Goal: Task Accomplishment & Management: Manage account settings

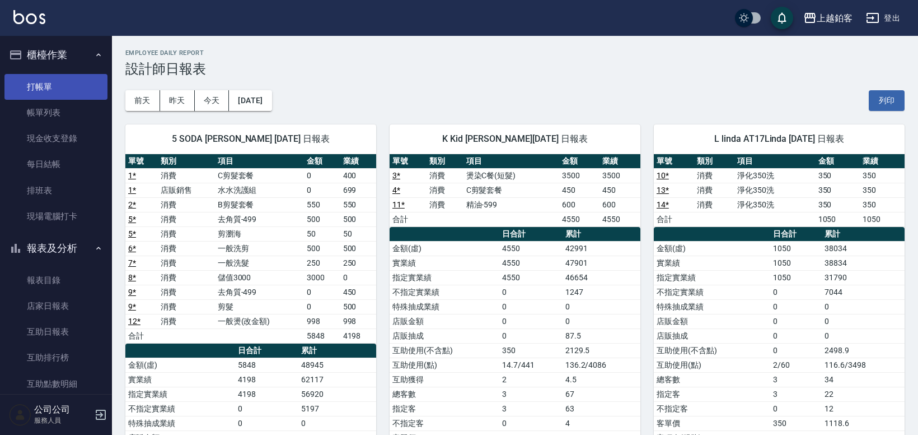
click at [55, 87] on link "打帳單" at bounding box center [55, 87] width 103 height 26
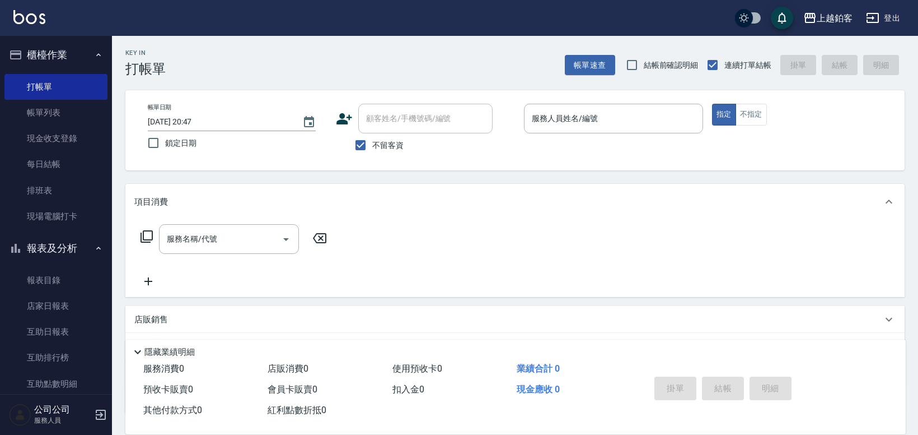
click at [180, 145] on span "鎖定日期" at bounding box center [180, 143] width 31 height 12
click at [165, 145] on input "鎖定日期" at bounding box center [154, 143] width 24 height 24
checkbox input "true"
click at [601, 115] on input "服務人員姓名/編號" at bounding box center [613, 119] width 169 height 20
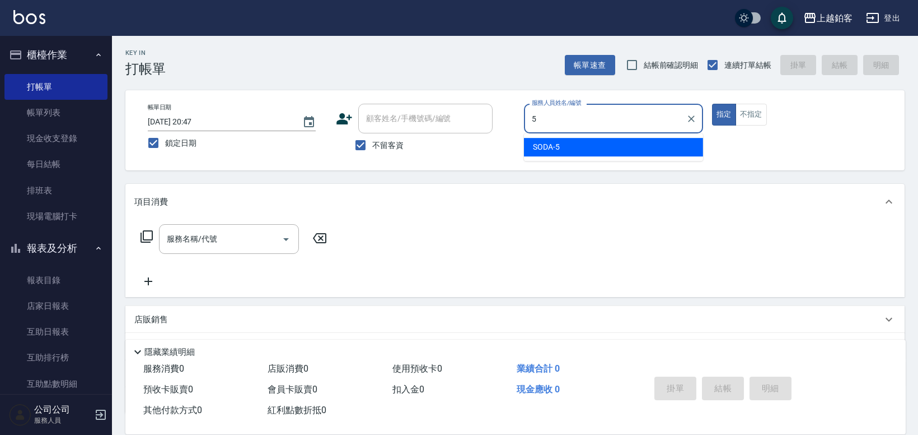
type input "SODA-5"
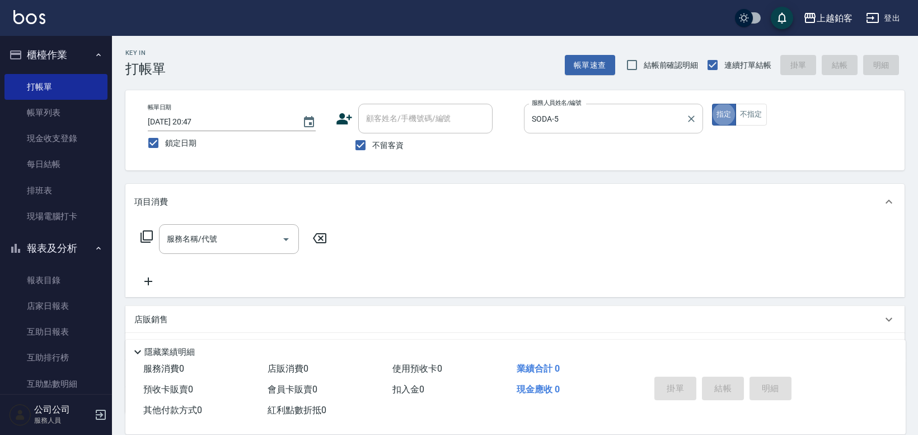
type button "true"
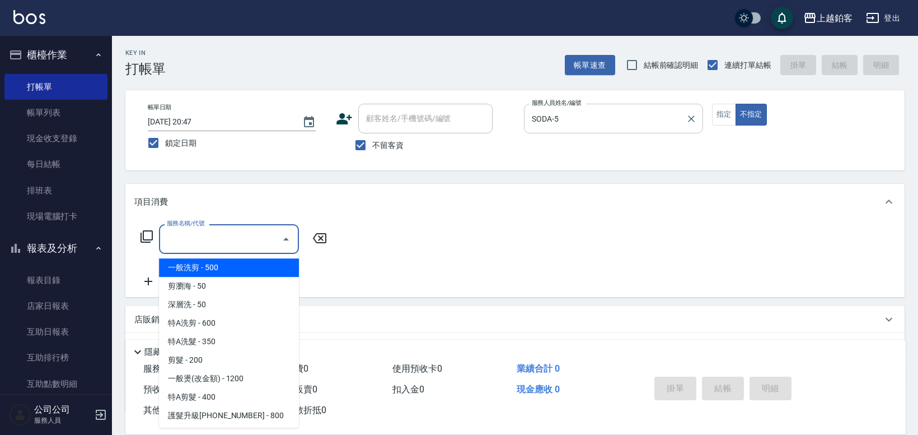
type input "一般洗剪(5)"
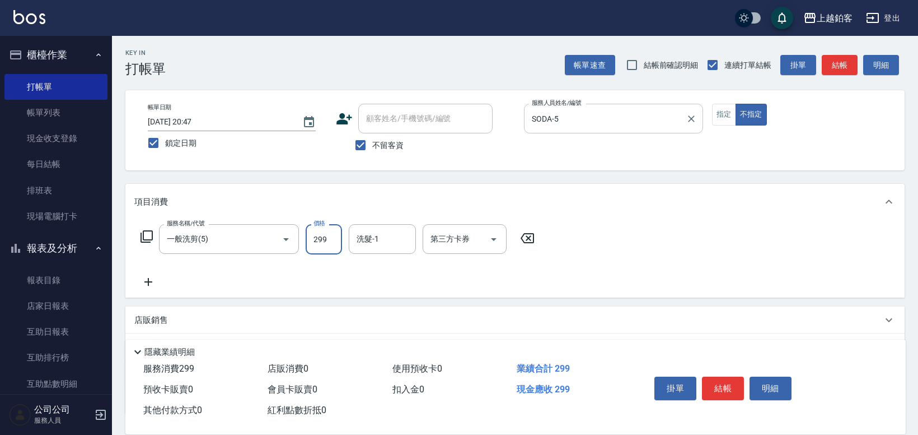
type input "299"
type input "哲南-44"
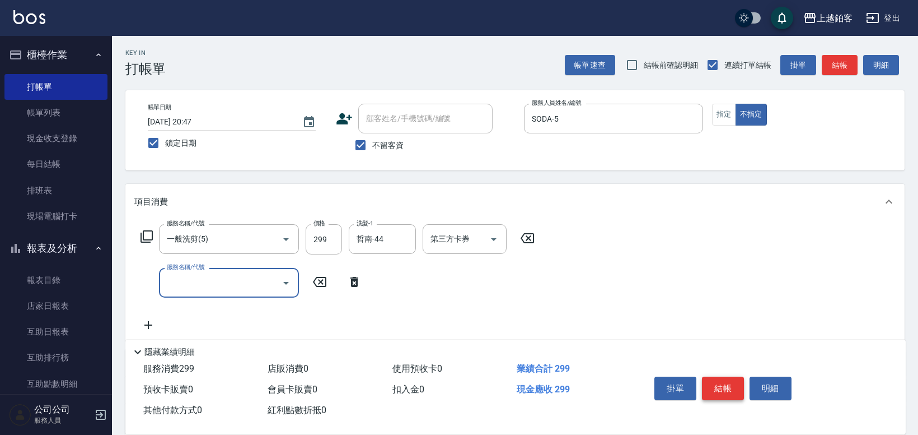
click at [722, 382] on button "結帳" at bounding box center [723, 388] width 42 height 24
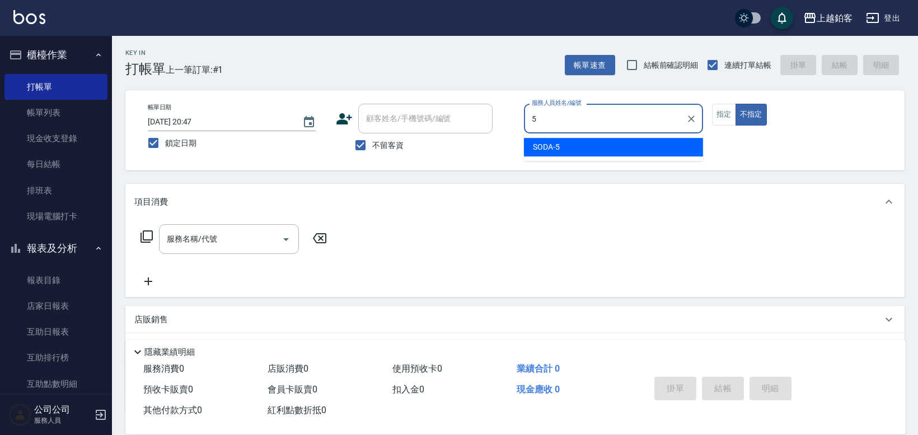
type input "SODA-5"
type button "false"
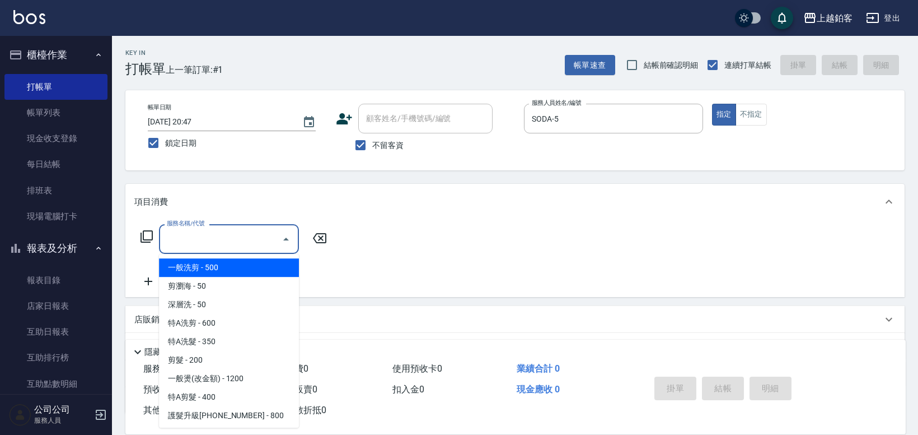
type input "一般洗剪(5)"
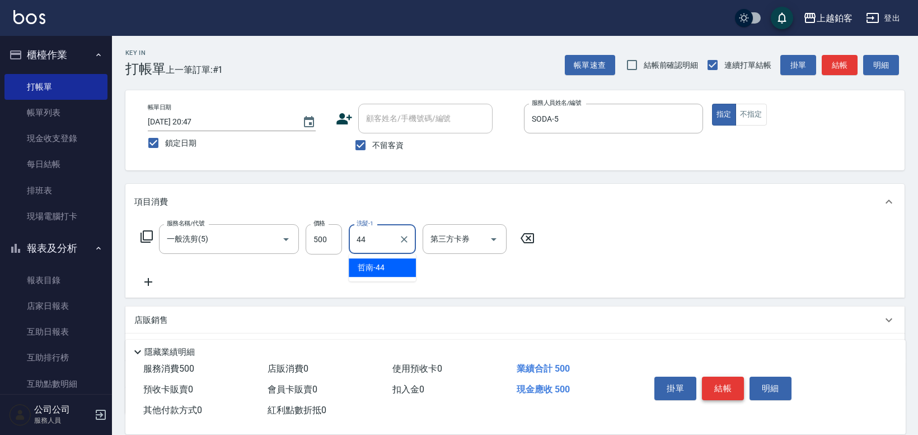
type input "哲南-44"
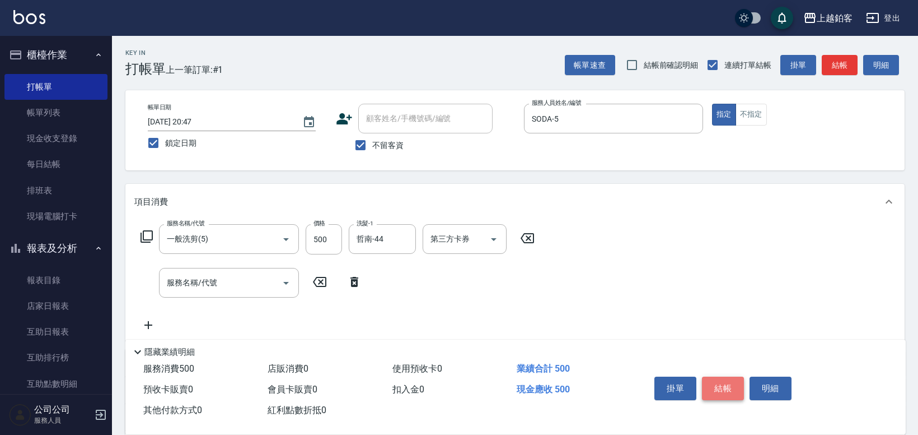
click at [717, 389] on button "結帳" at bounding box center [723, 388] width 42 height 24
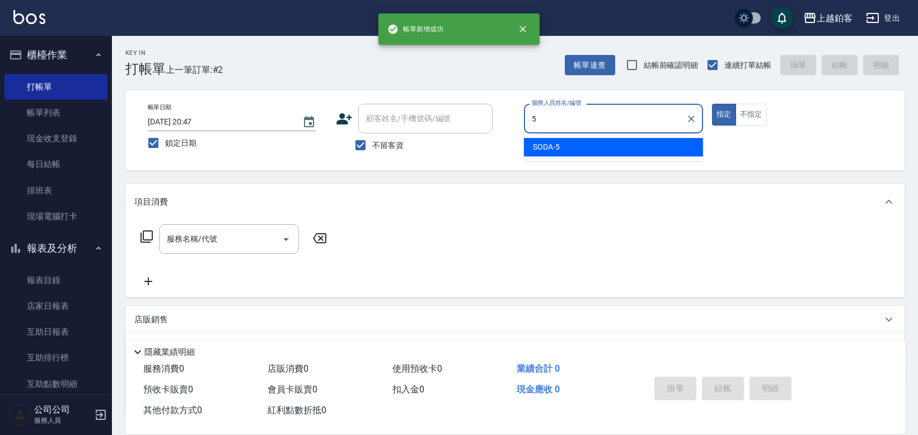
type input "SODA-5"
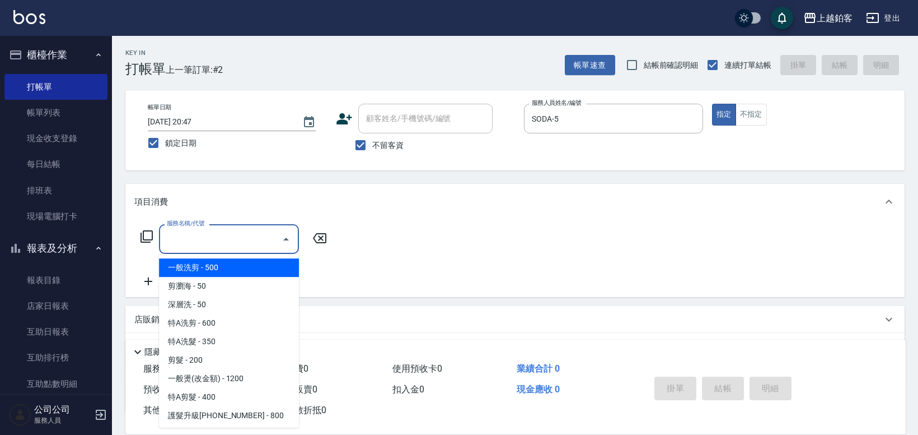
type input "一般洗剪(5)"
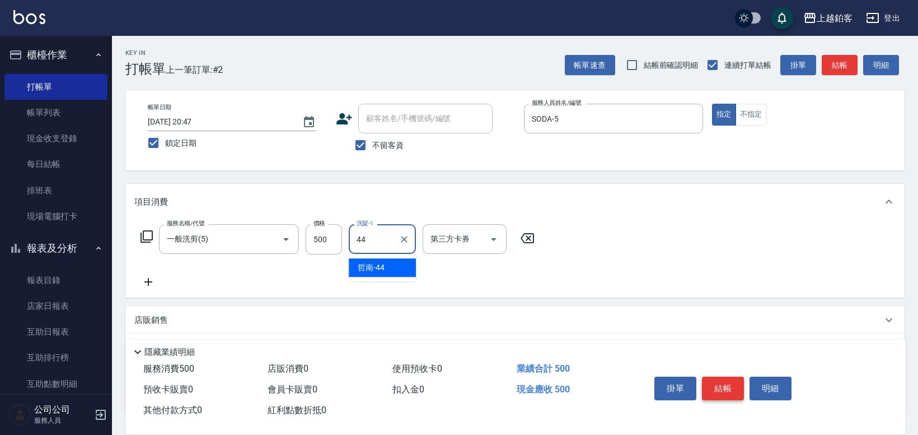
type input "哲南-44"
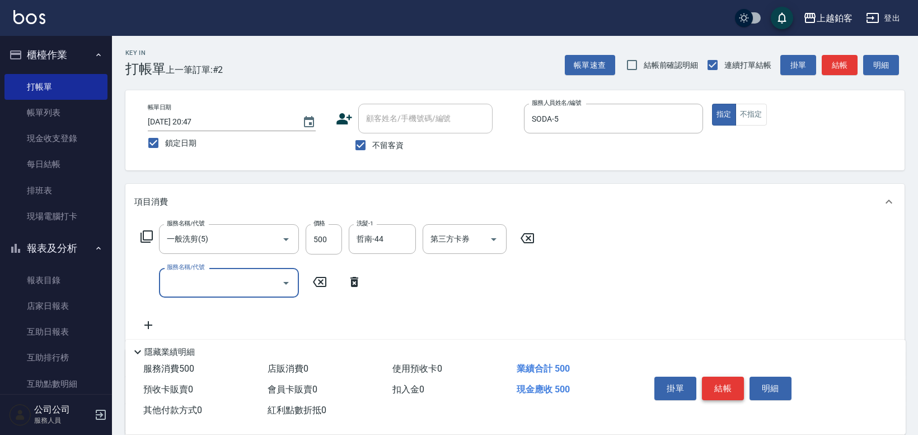
click at [730, 389] on button "結帳" at bounding box center [723, 388] width 42 height 24
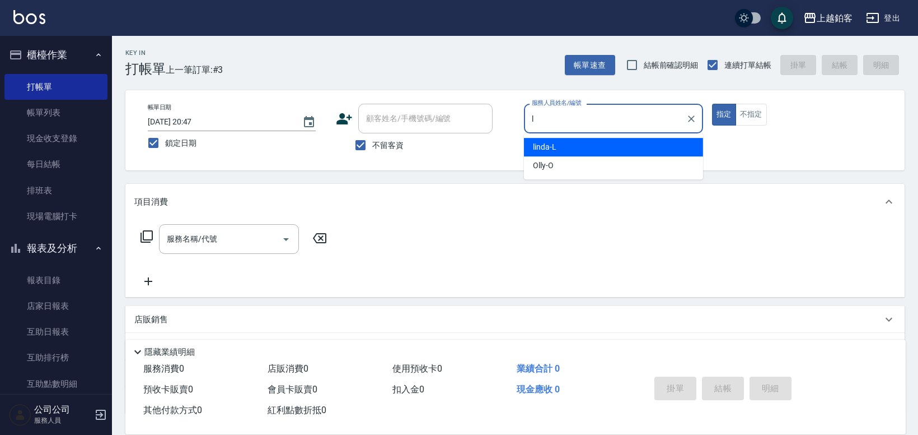
type input "linda-L"
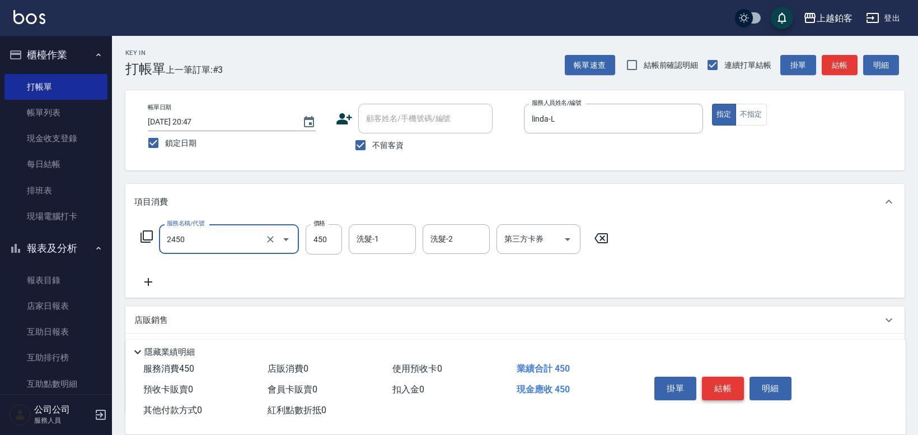
type input "C剪髮套餐(2450)"
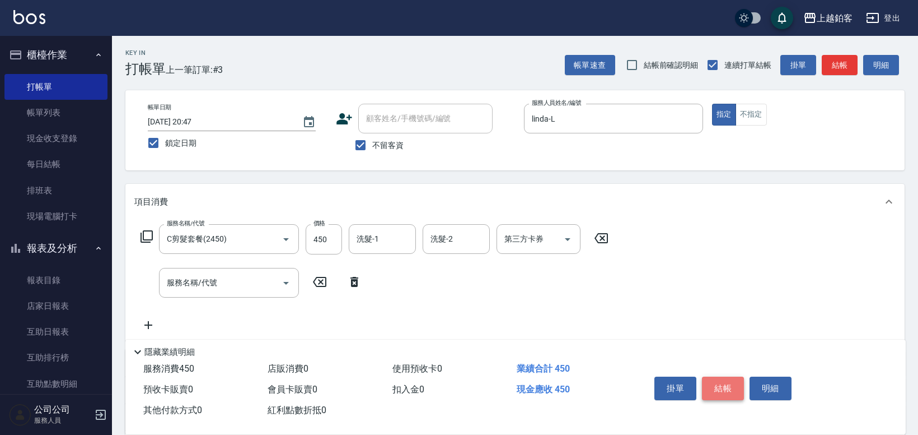
click at [732, 385] on button "結帳" at bounding box center [723, 388] width 42 height 24
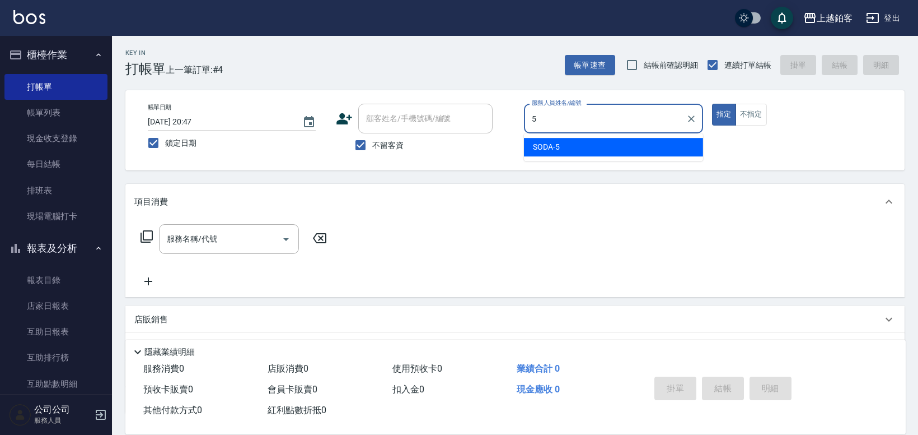
type input "SODA-5"
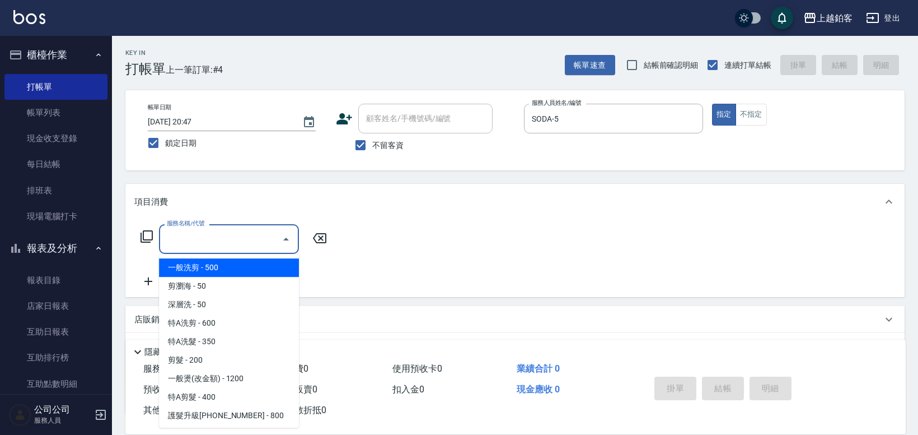
type input "一般洗剪(5)"
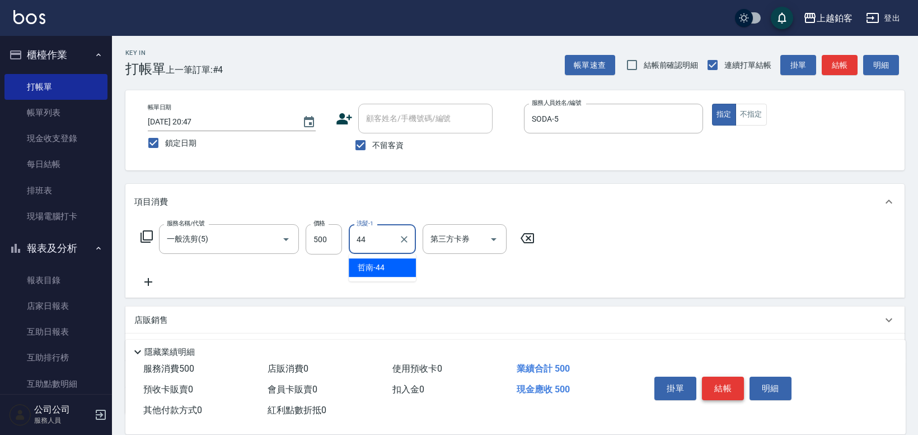
type input "哲南-44"
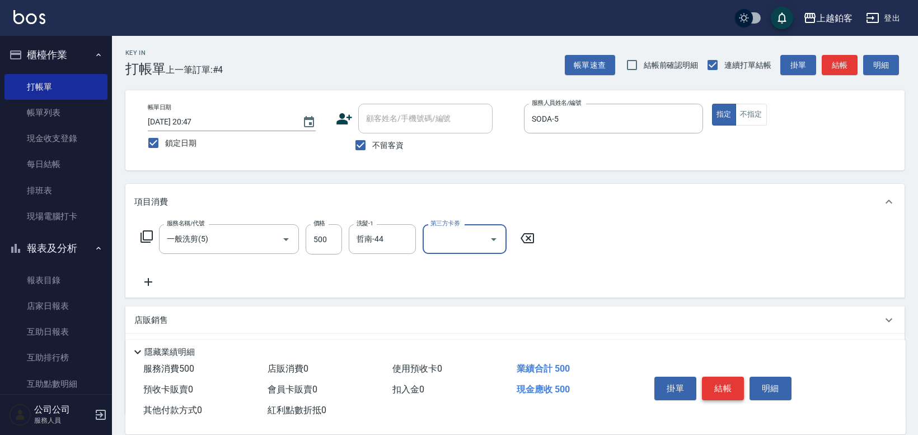
click at [724, 383] on button "結帳" at bounding box center [723, 388] width 42 height 24
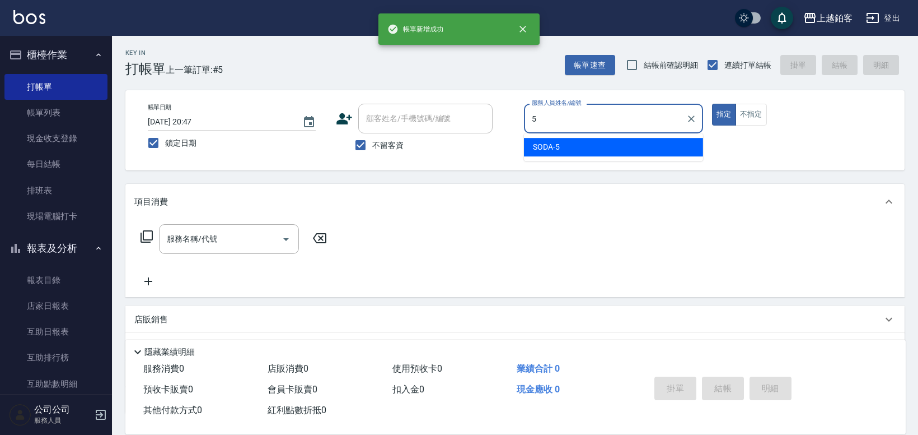
type input "SODA-5"
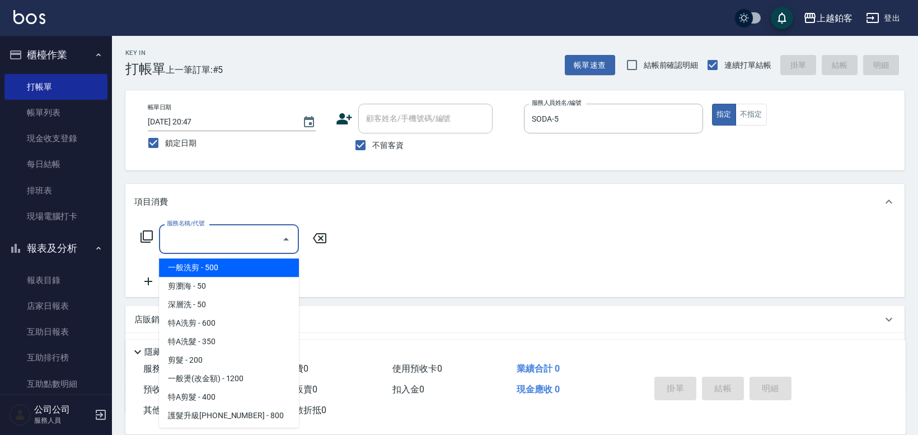
type input "一般洗剪(5)"
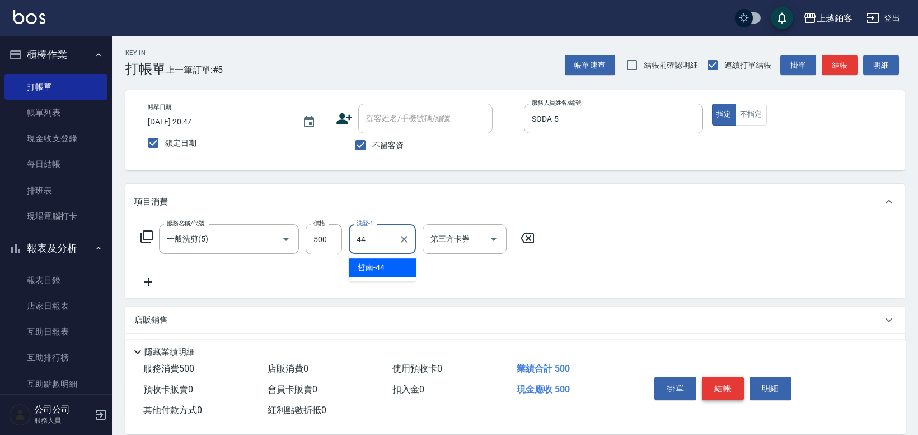
type input "哲南-44"
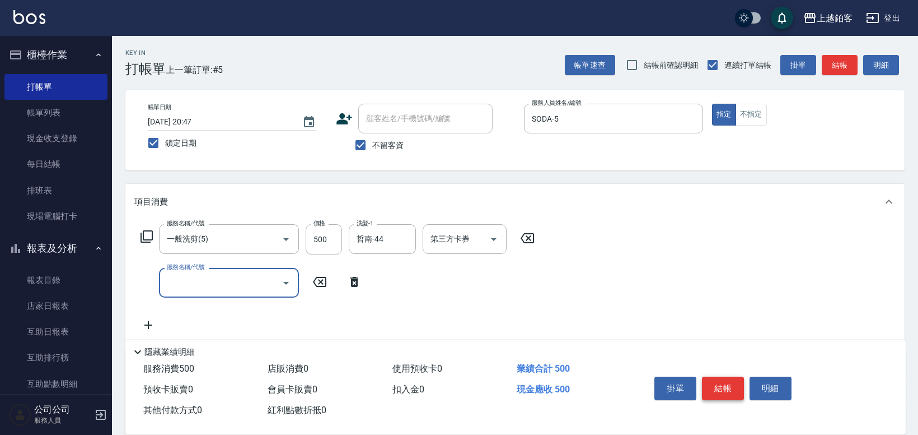
click at [712, 383] on button "結帳" at bounding box center [723, 388] width 42 height 24
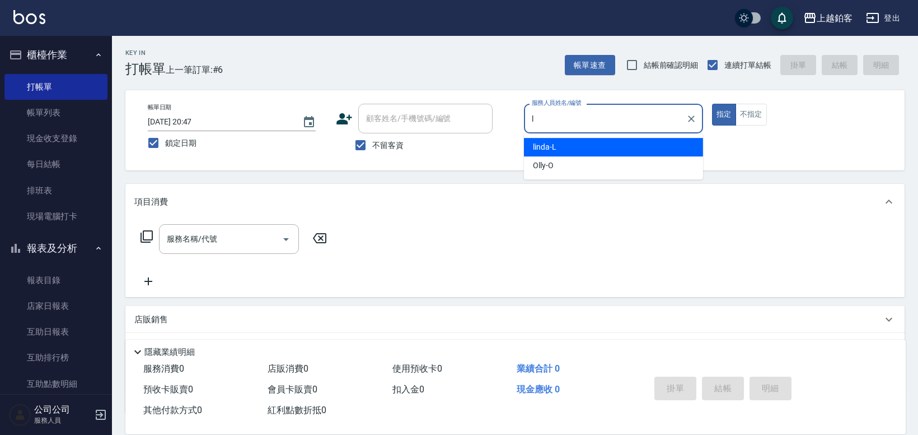
type input "linda-L"
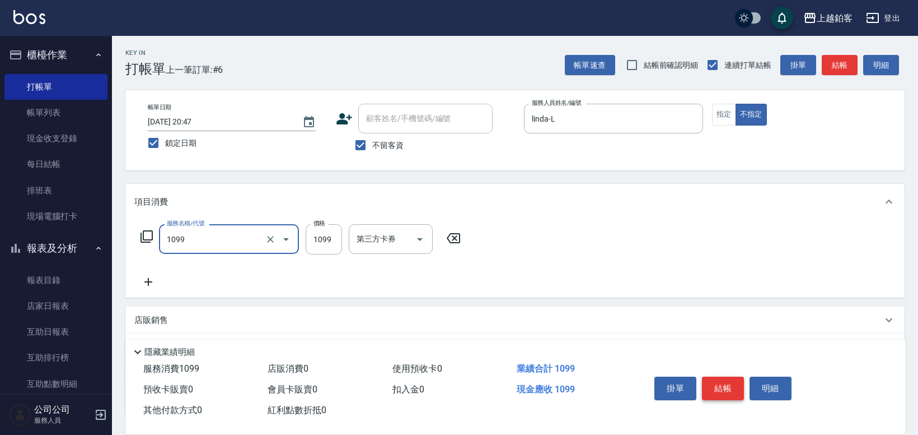
type input "精油洗剪餐(1099)"
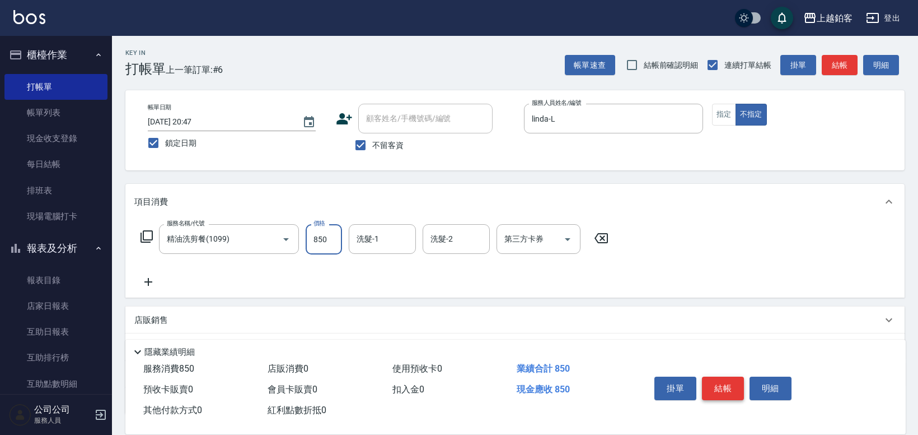
type input "850"
type input "哲南-44"
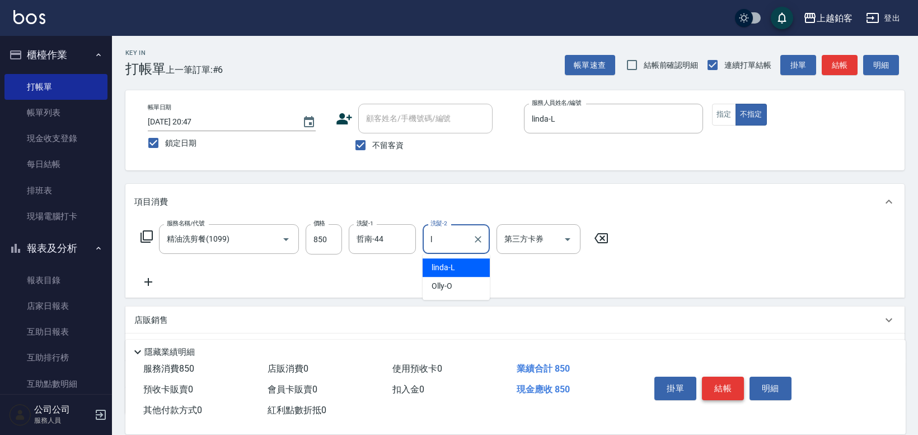
type input "linda-L"
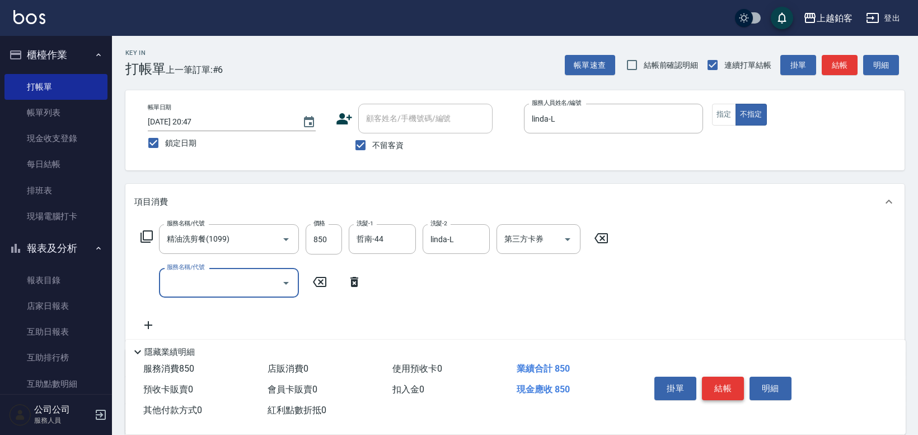
click at [724, 386] on button "結帳" at bounding box center [723, 388] width 42 height 24
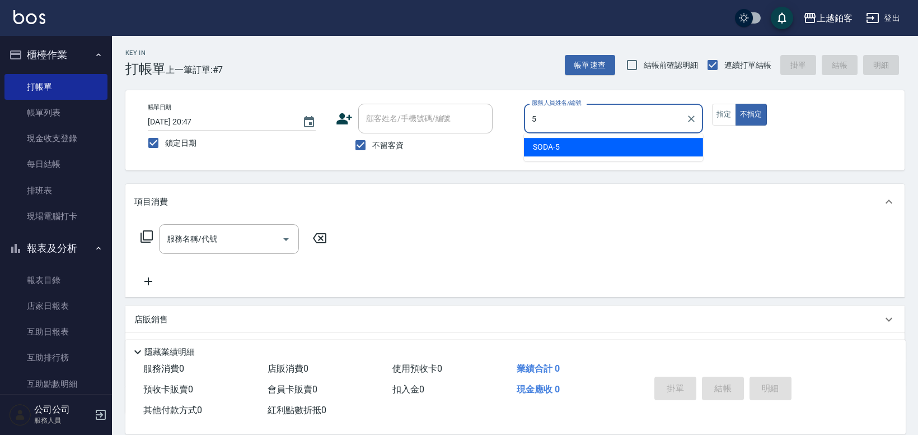
type input "SODA-5"
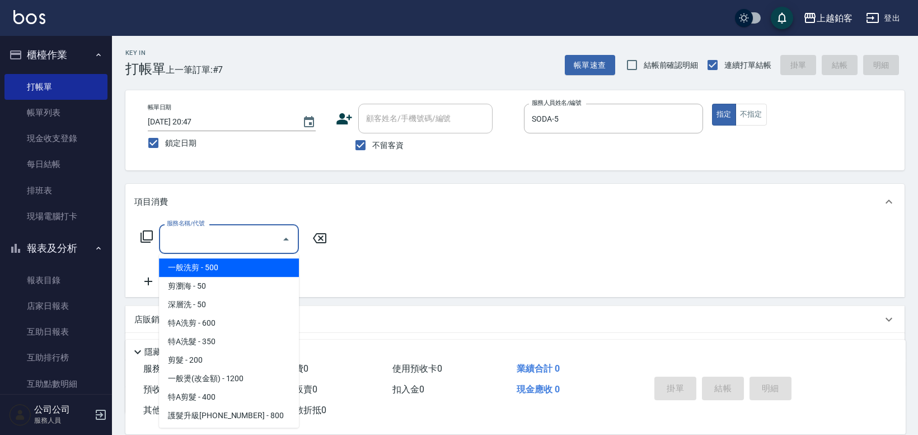
type input "一般洗剪(5)"
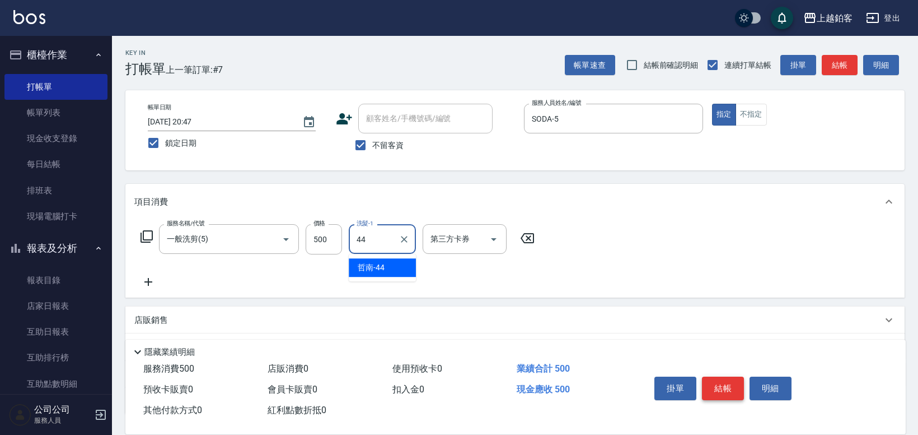
type input "哲南-44"
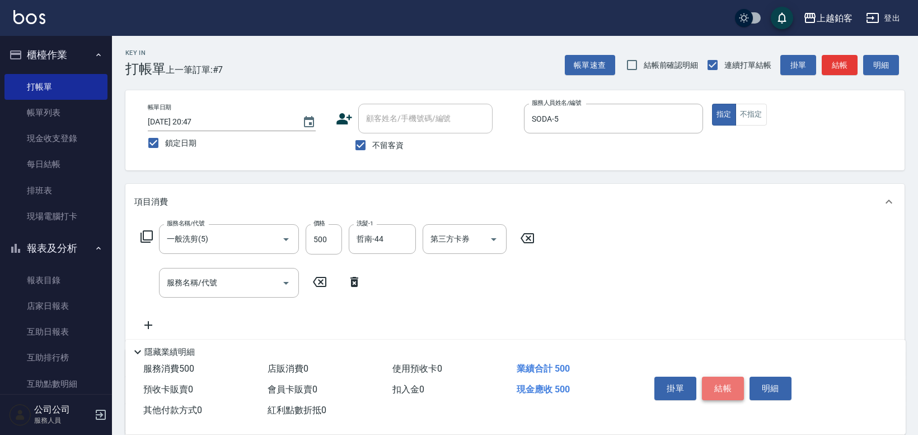
click at [722, 379] on button "結帳" at bounding box center [723, 388] width 42 height 24
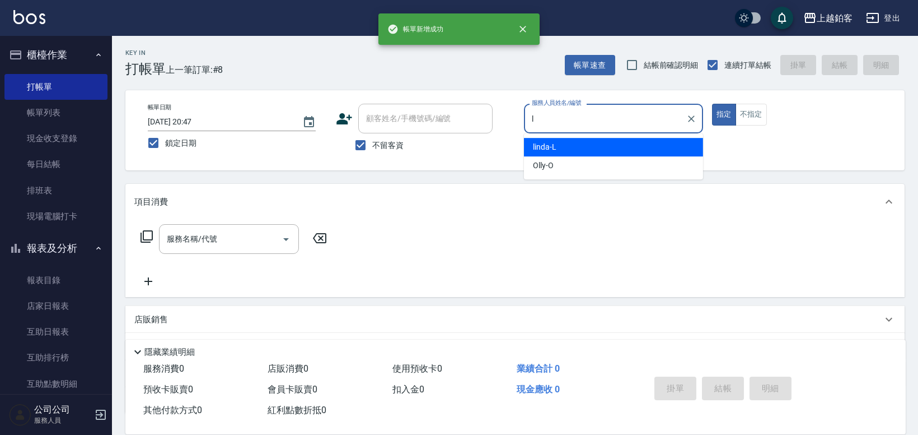
type input "linda-L"
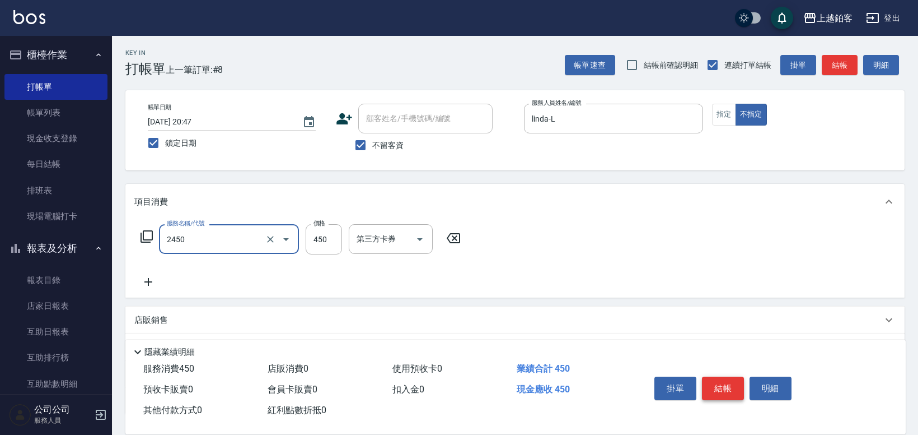
type input "C剪髮套餐(2450)"
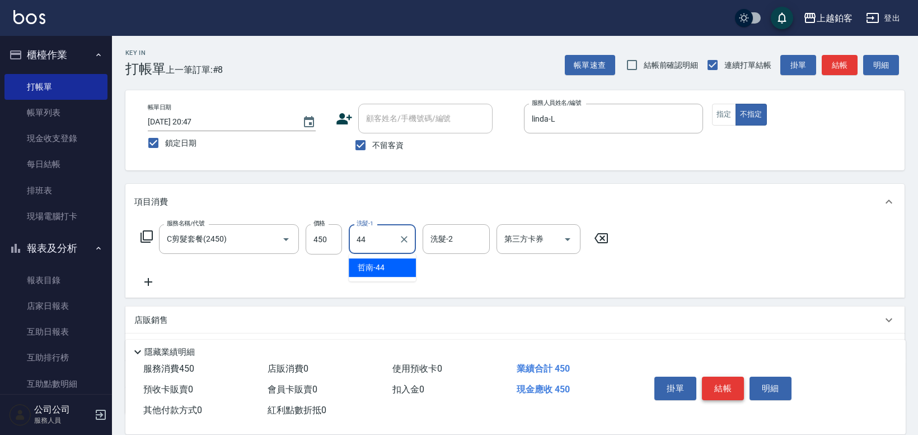
type input "哲南-44"
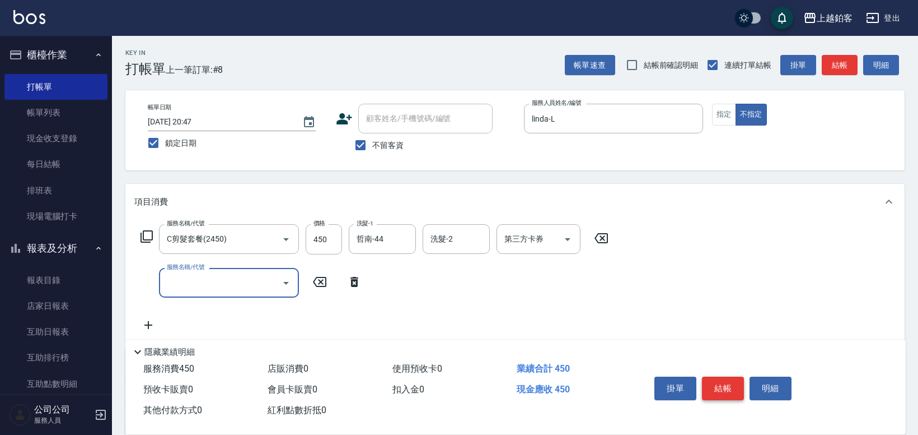
click at [717, 386] on button "結帳" at bounding box center [723, 388] width 42 height 24
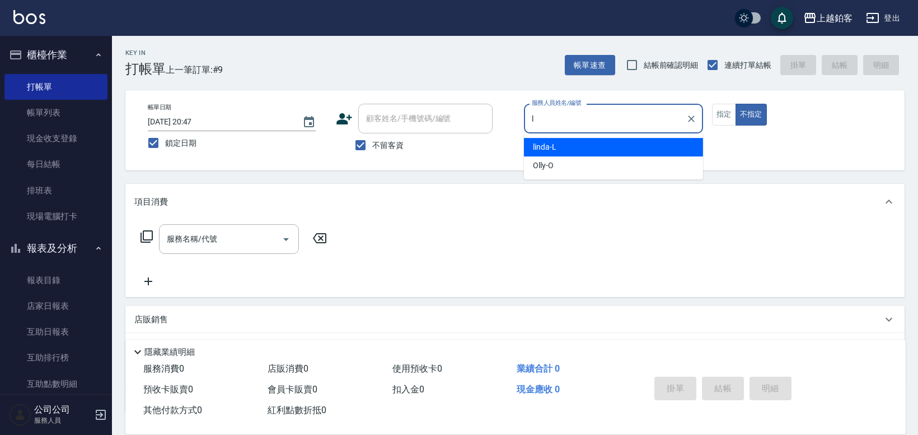
type input "linda-L"
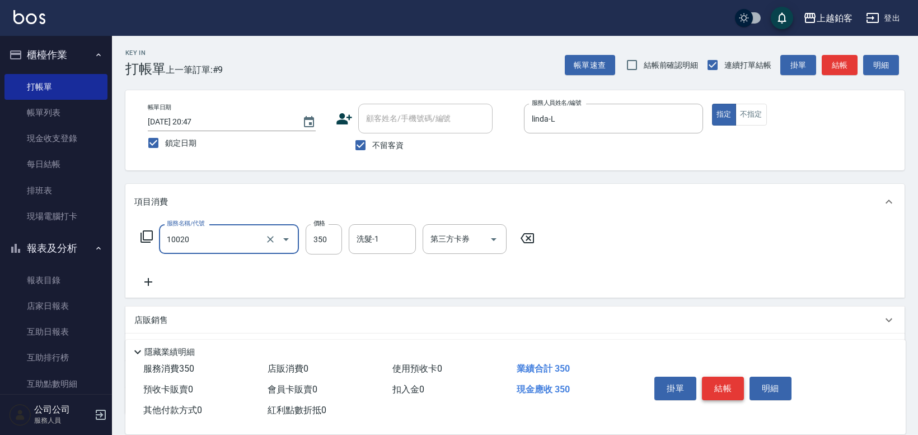
type input "淨化350洗(10020)"
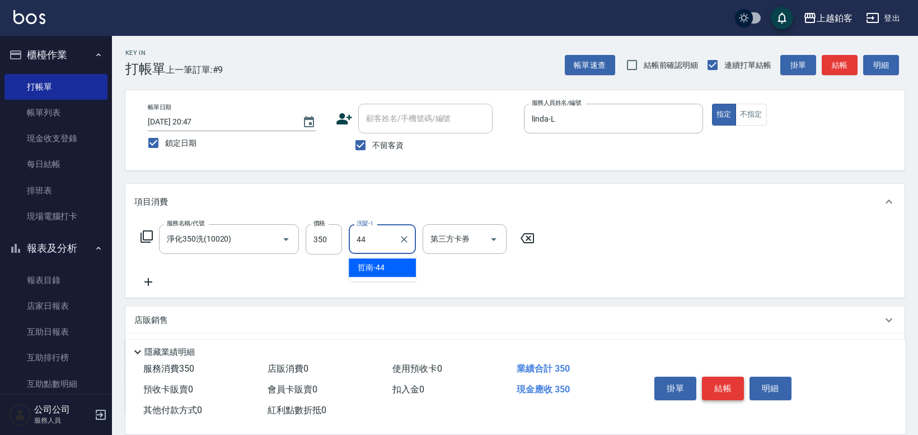
type input "哲南-44"
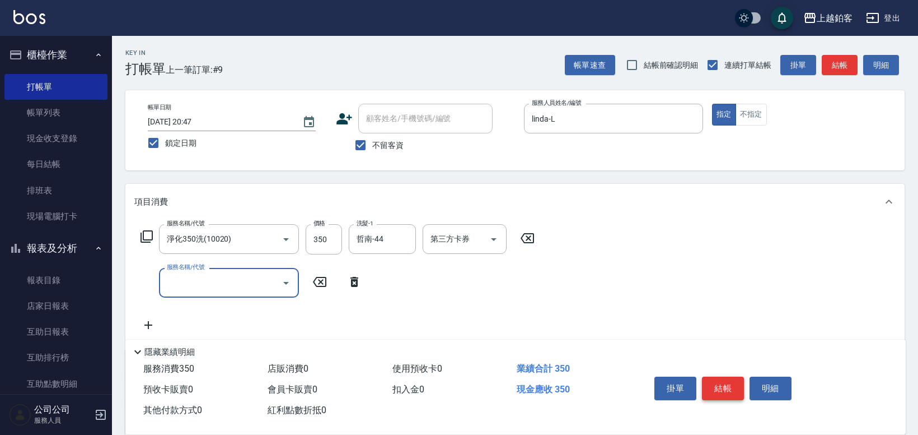
click at [722, 380] on button "結帳" at bounding box center [723, 388] width 42 height 24
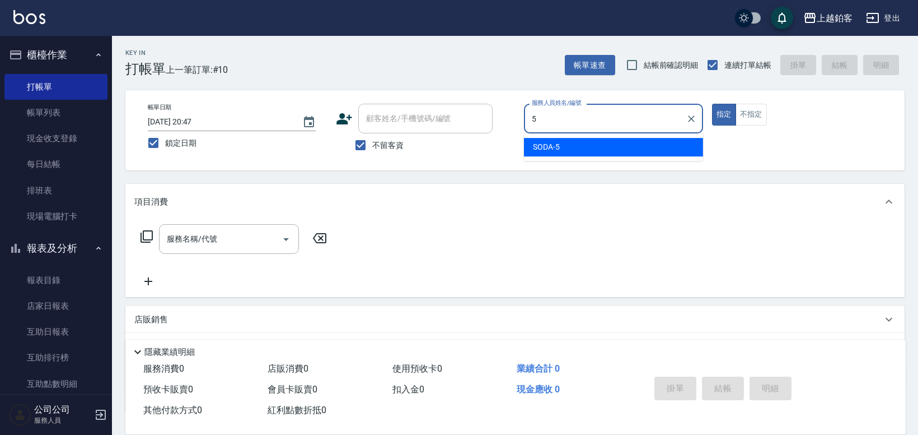
type input "SODA-5"
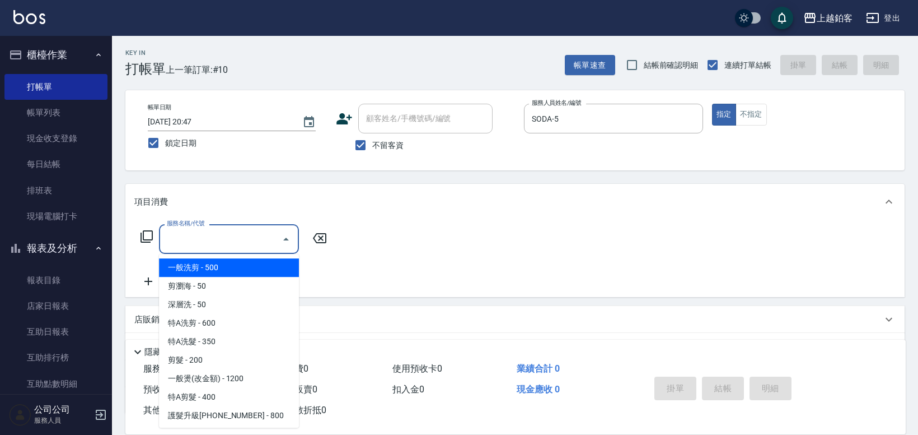
type input "一般洗剪(5)"
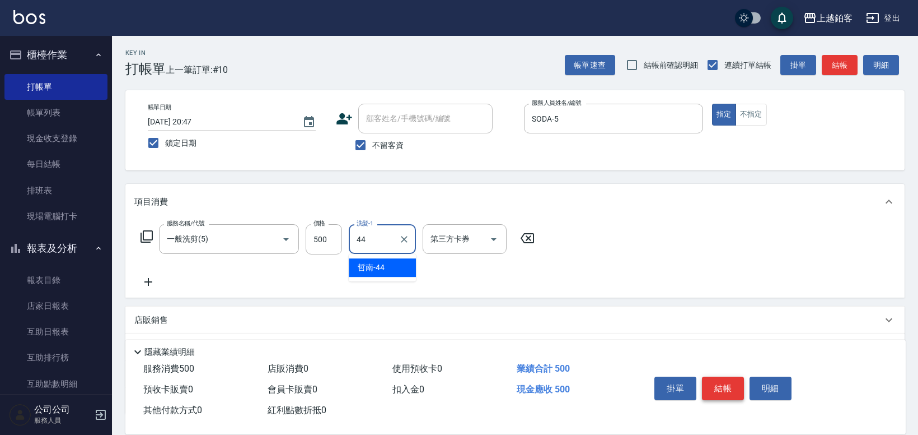
type input "哲南-44"
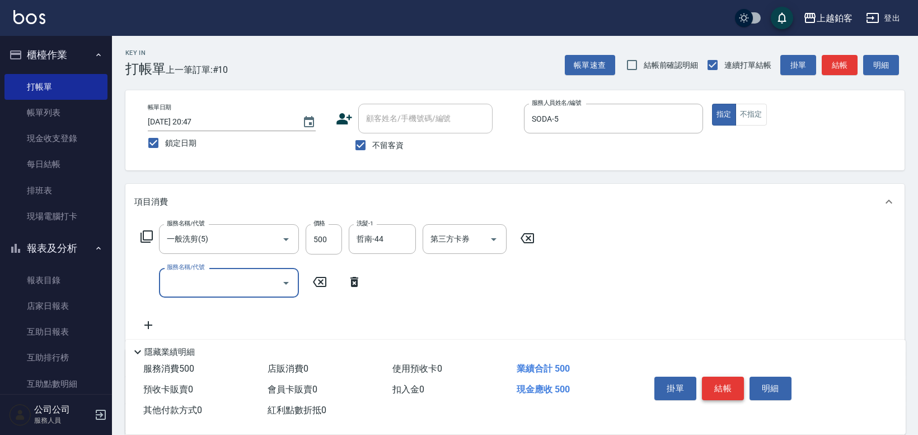
click at [724, 388] on button "結帳" at bounding box center [723, 388] width 42 height 24
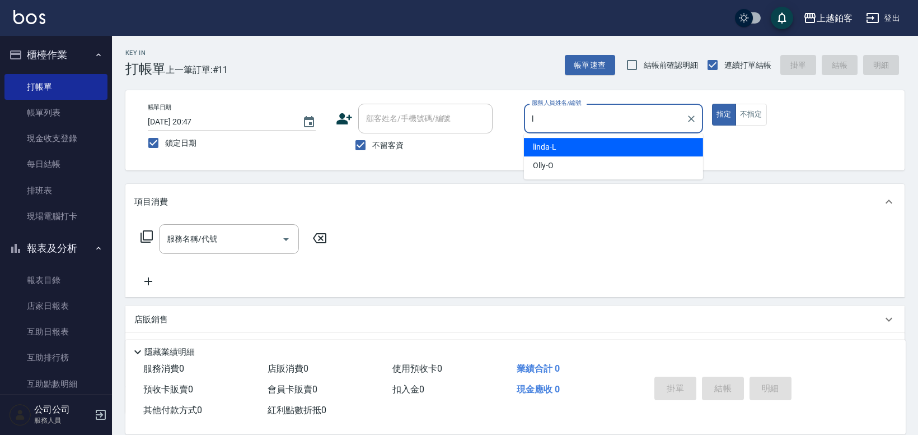
type input "linda-L"
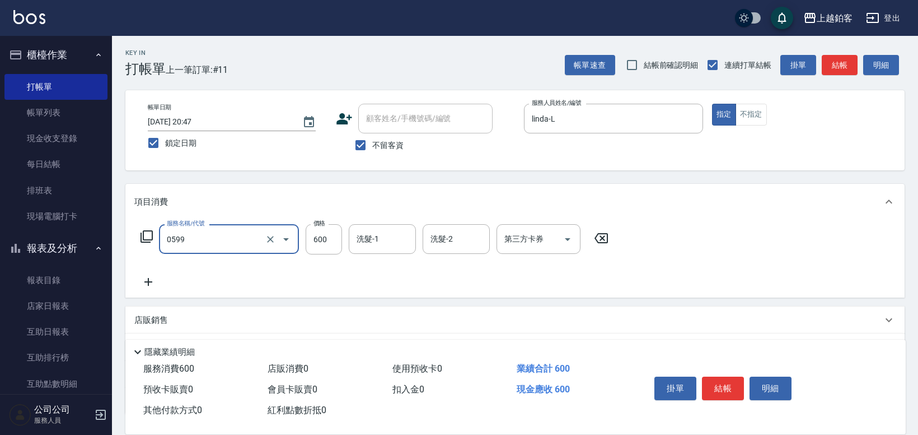
type input "精油-599(0599)"
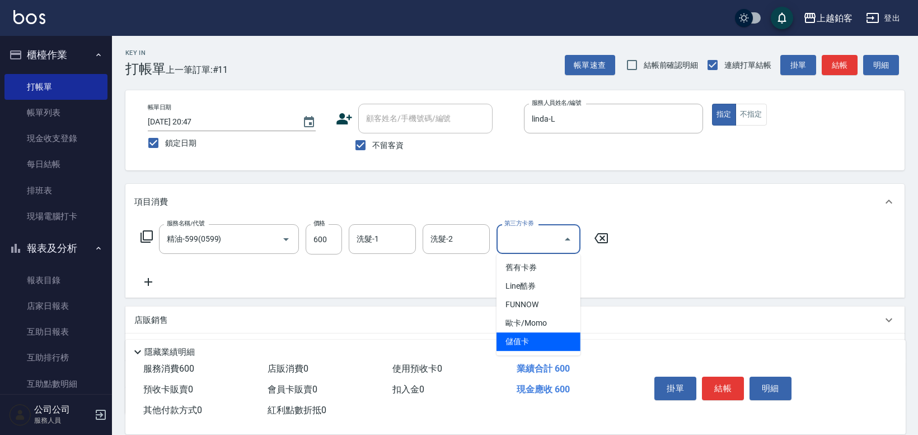
type input "儲值卡"
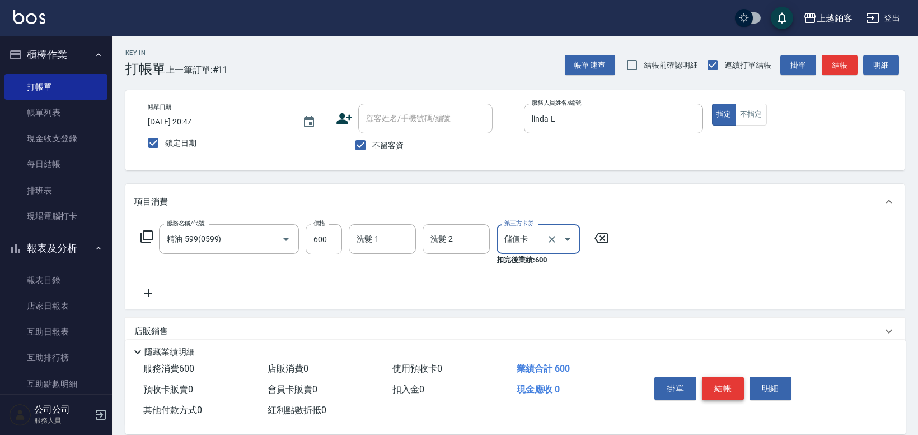
click at [720, 384] on button "結帳" at bounding box center [723, 388] width 42 height 24
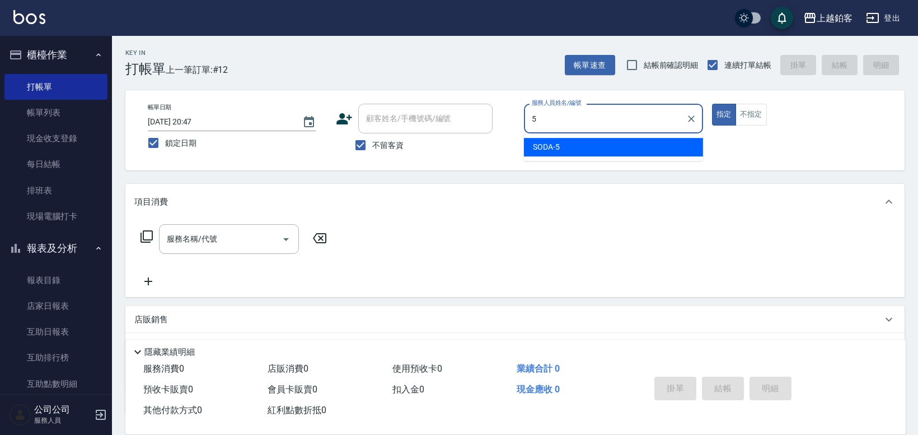
type input "SODA-5"
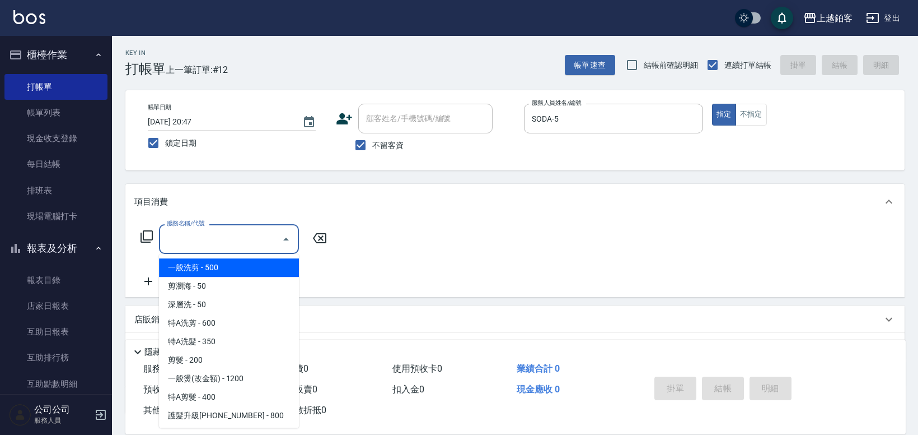
type input "一般洗剪(5)"
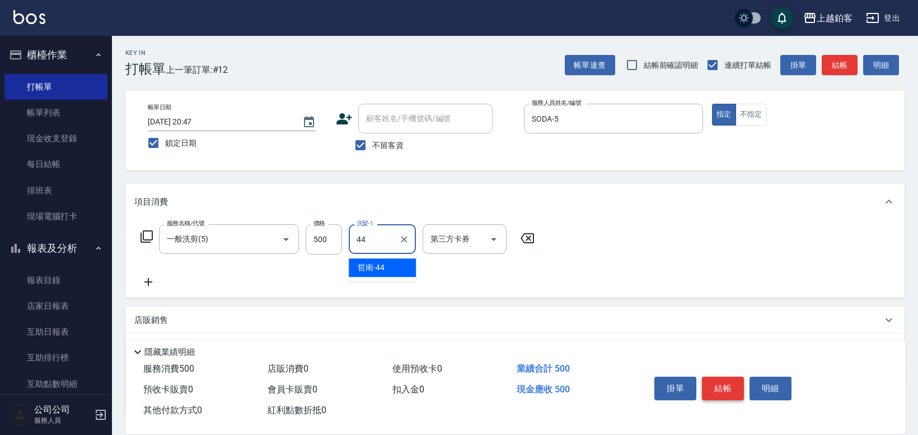
type input "哲南-44"
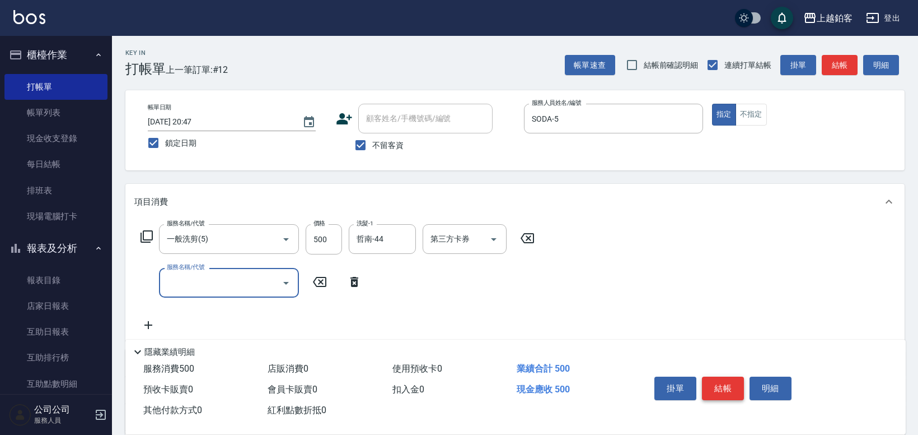
click at [713, 381] on button "結帳" at bounding box center [723, 388] width 42 height 24
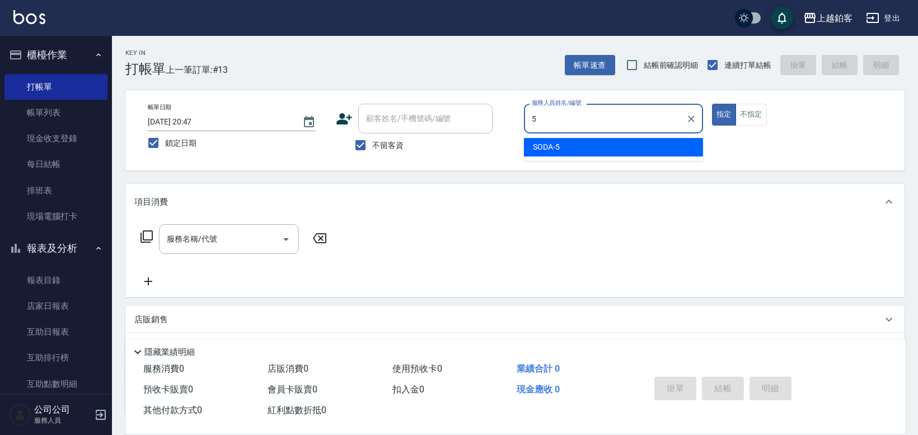
type input "SODA-5"
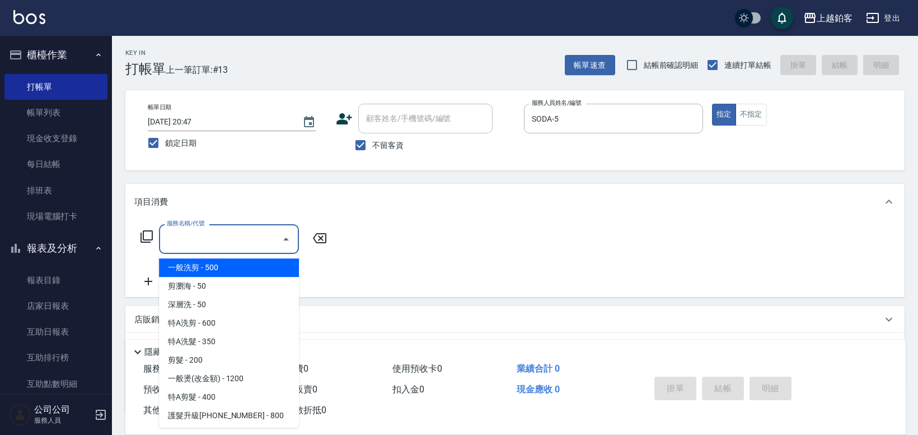
type input "一般洗剪(5)"
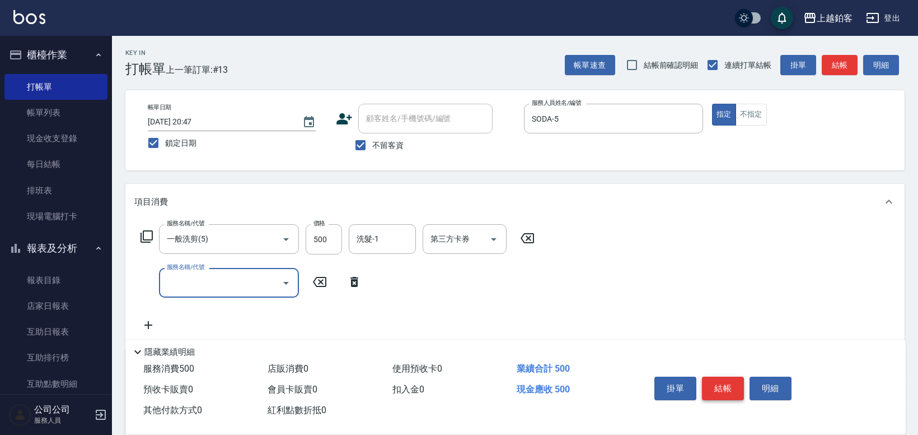
click at [717, 385] on button "結帳" at bounding box center [723, 388] width 42 height 24
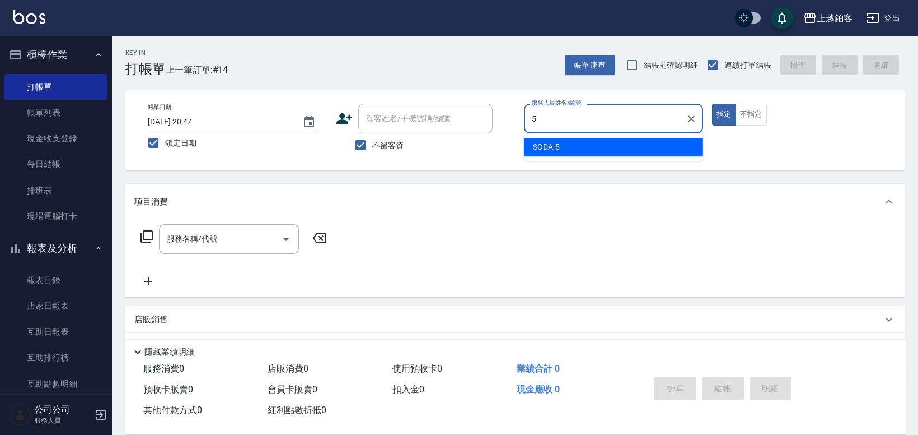
type input "SODA-5"
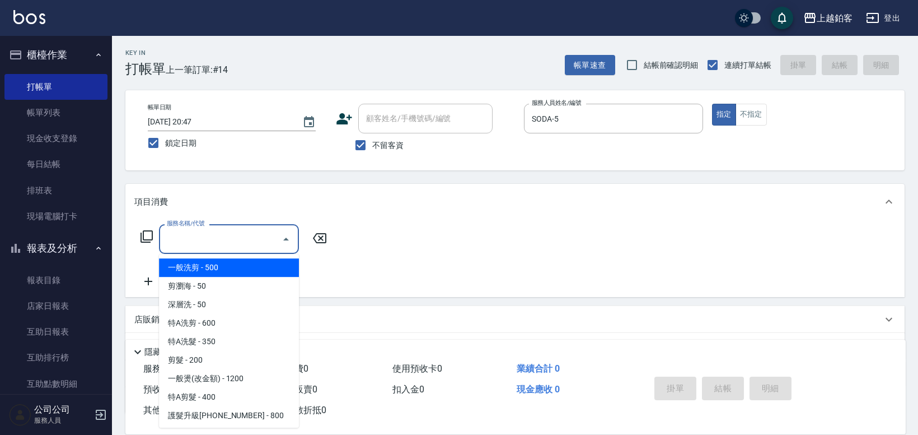
type input "剪瀏海(0050)"
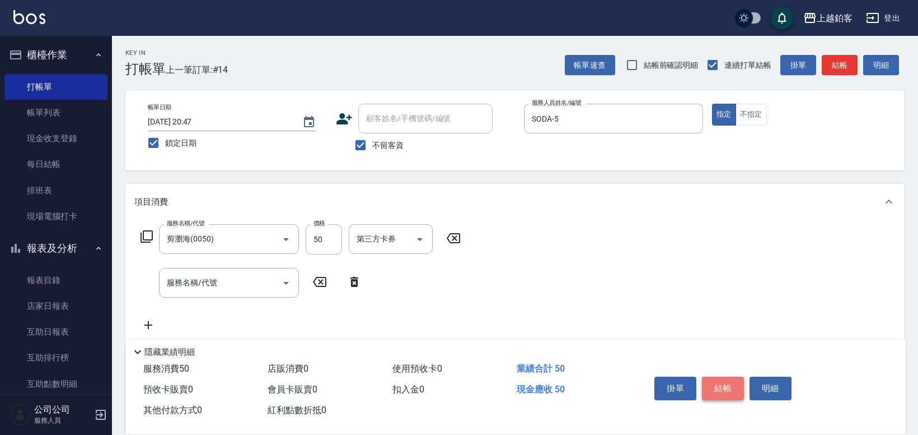
click at [716, 380] on button "結帳" at bounding box center [723, 388] width 42 height 24
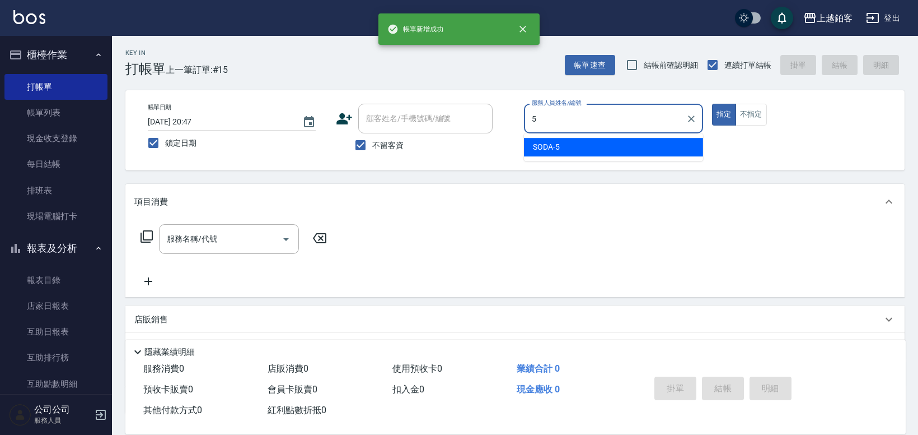
type input "SODA-5"
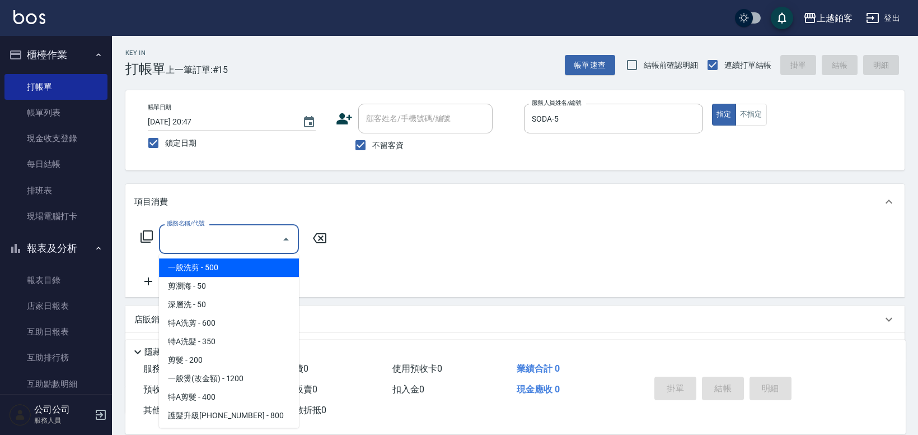
type input "一般洗剪(5)"
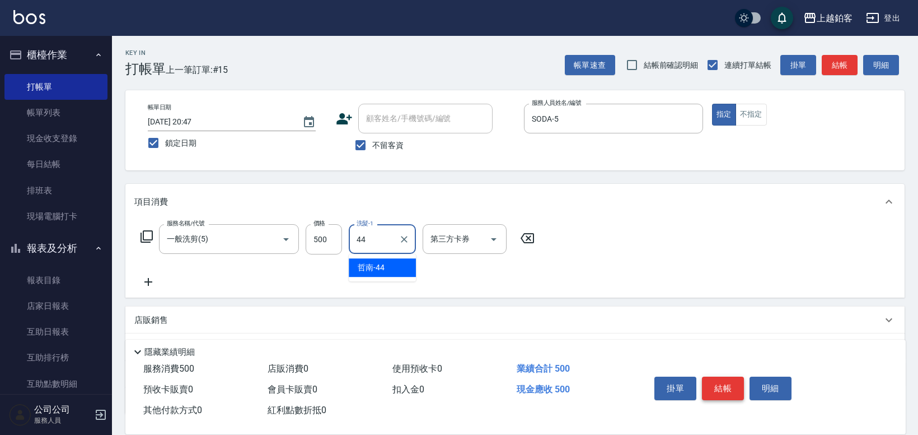
type input "哲南-44"
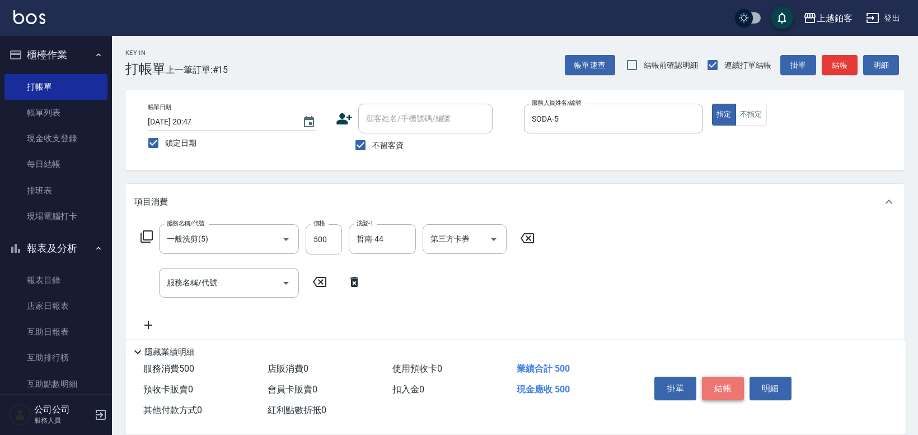
click at [720, 389] on button "結帳" at bounding box center [723, 388] width 42 height 24
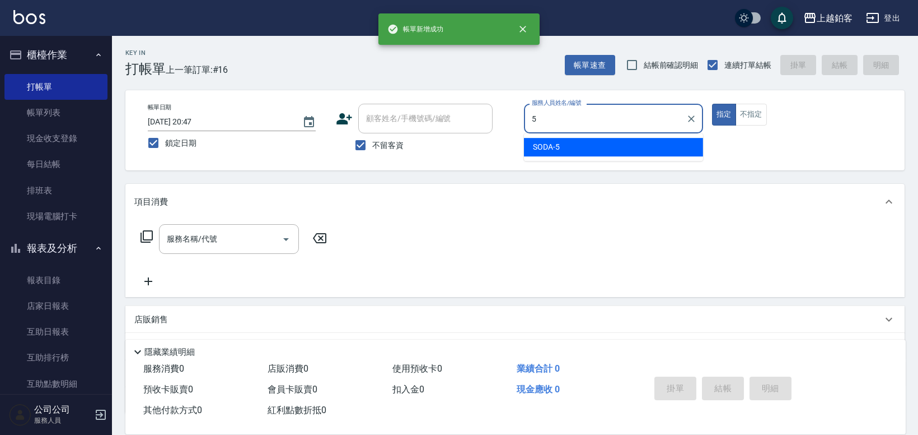
type input "SODA-5"
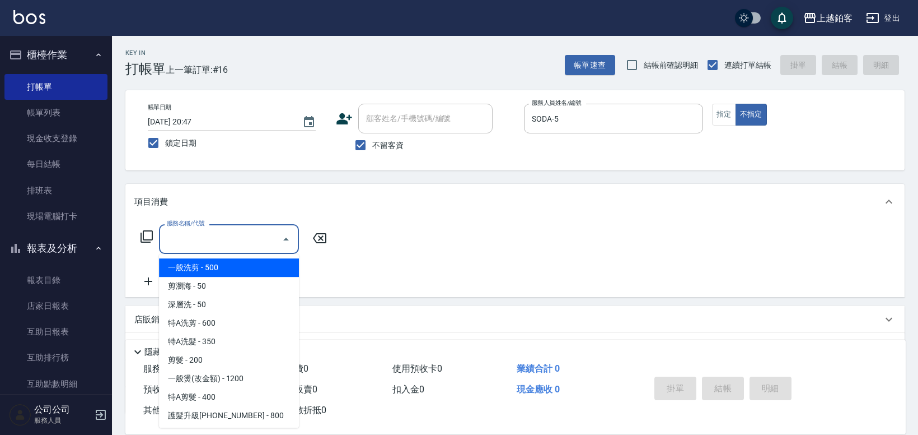
type input "一般洗剪(5)"
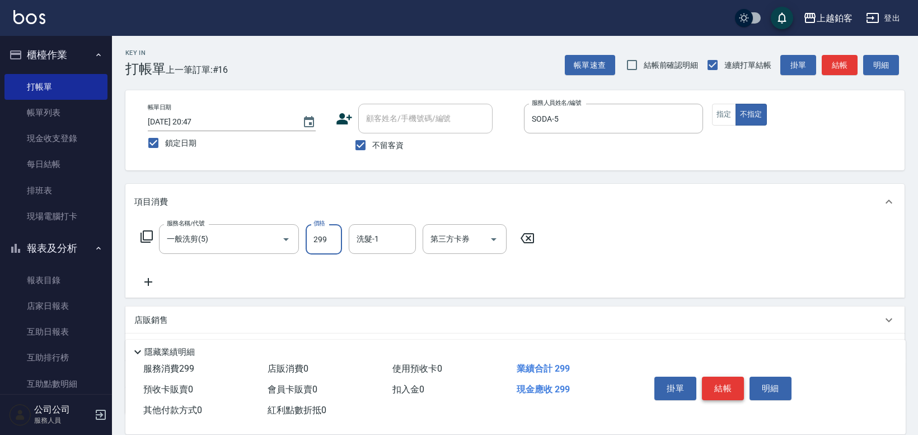
type input "299"
type input "哲南-44"
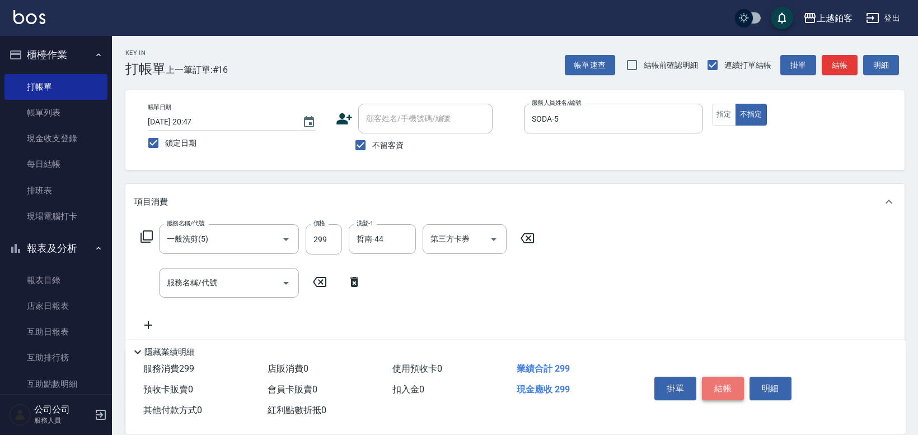
click at [708, 381] on button "結帳" at bounding box center [723, 388] width 42 height 24
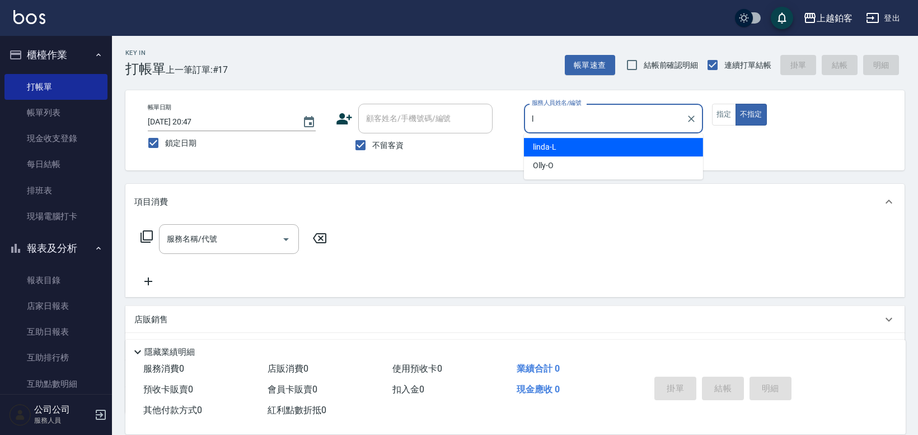
type input "linda-L"
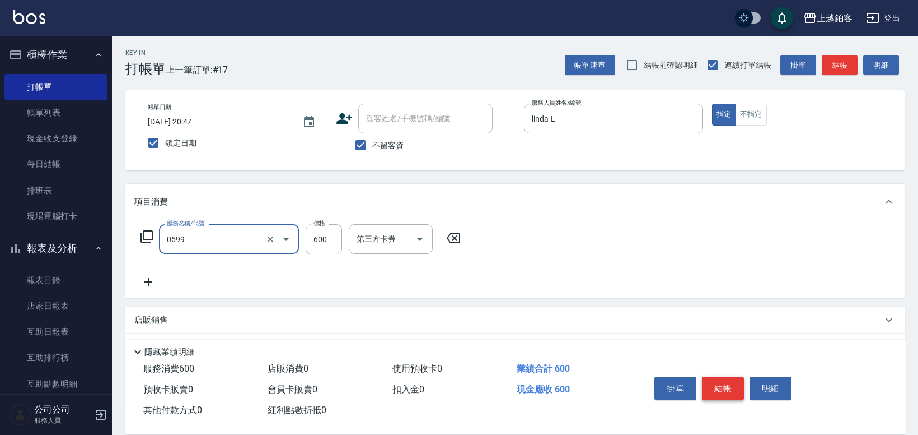
type input "精油-599(0599)"
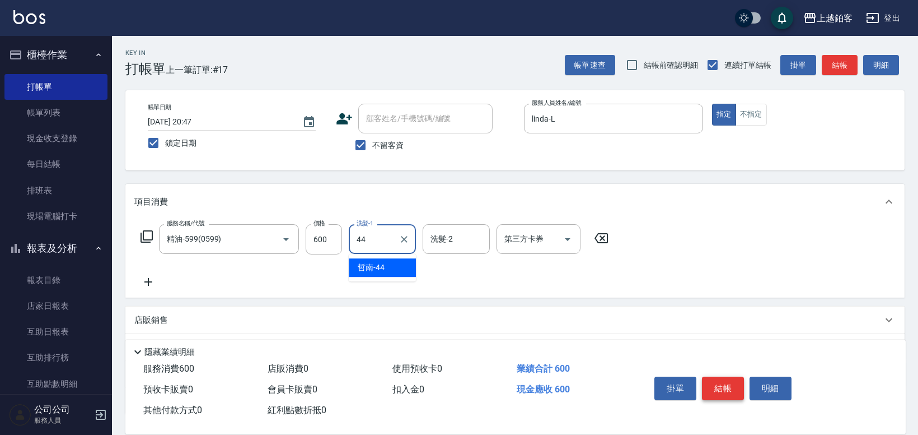
type input "哲南-44"
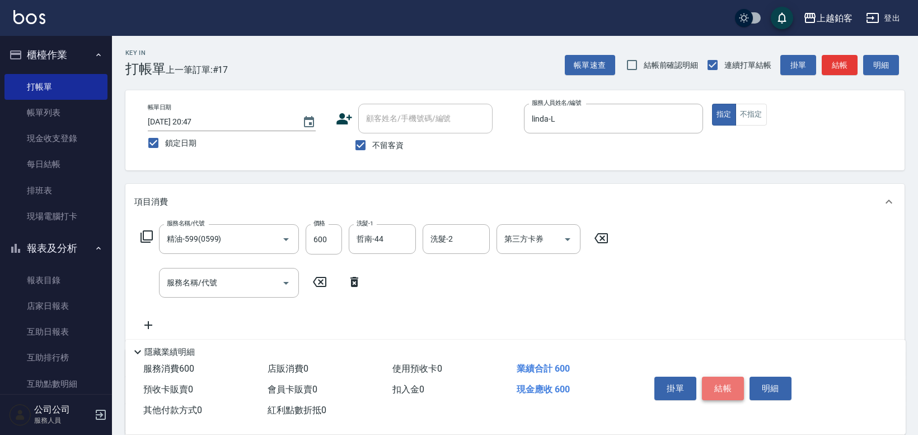
click at [709, 380] on button "結帳" at bounding box center [723, 388] width 42 height 24
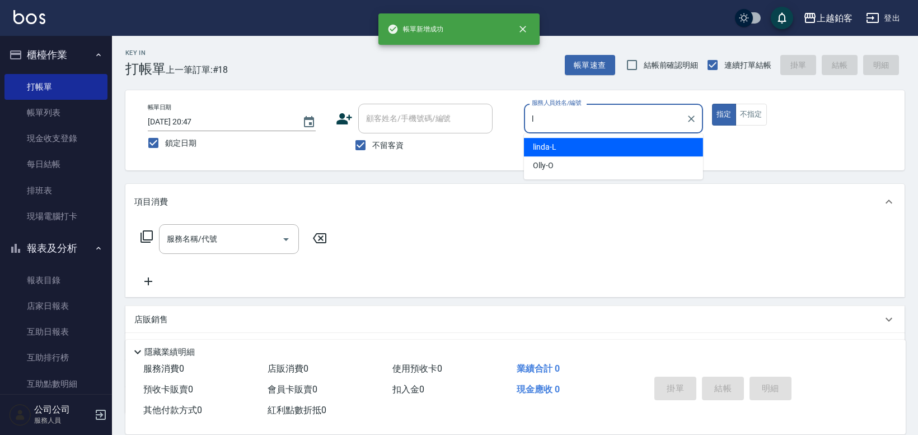
type input "linda-L"
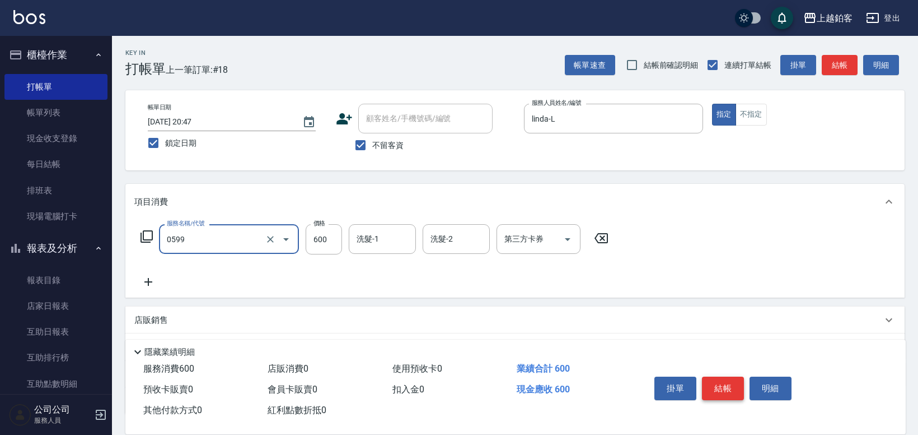
type input "精油-599(0599)"
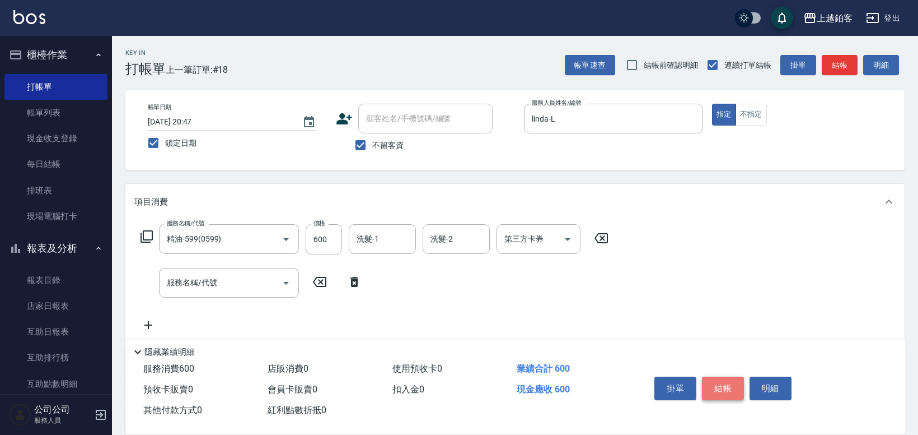
click at [730, 390] on button "結帳" at bounding box center [723, 388] width 42 height 24
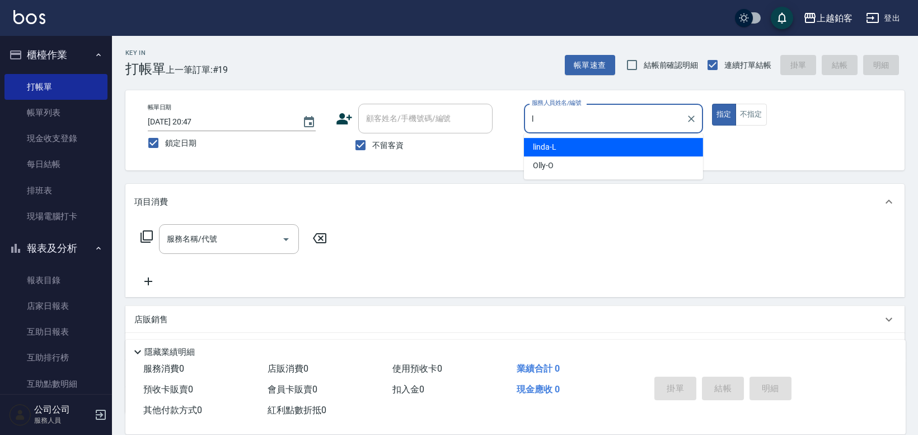
type input "linda-L"
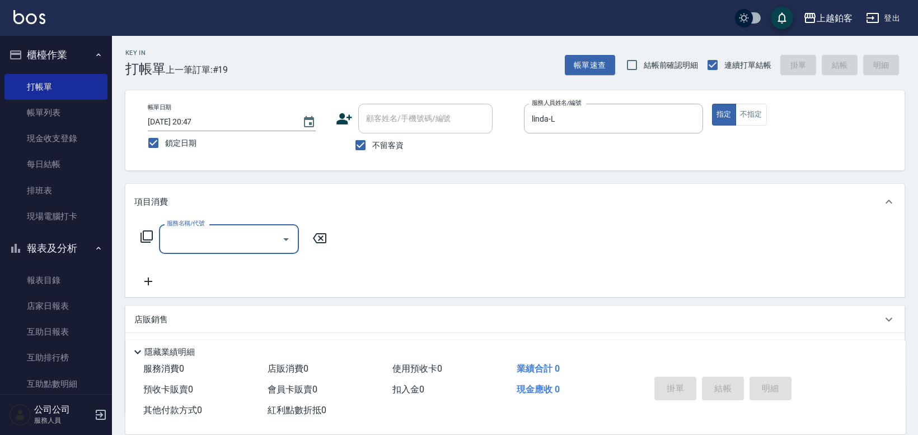
scroll to position [85, 0]
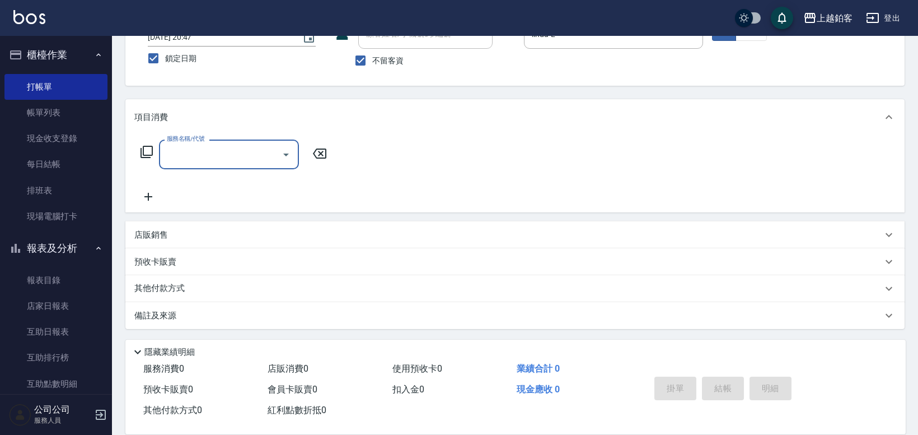
click at [236, 243] on div "店販銷售" at bounding box center [515, 234] width 780 height 27
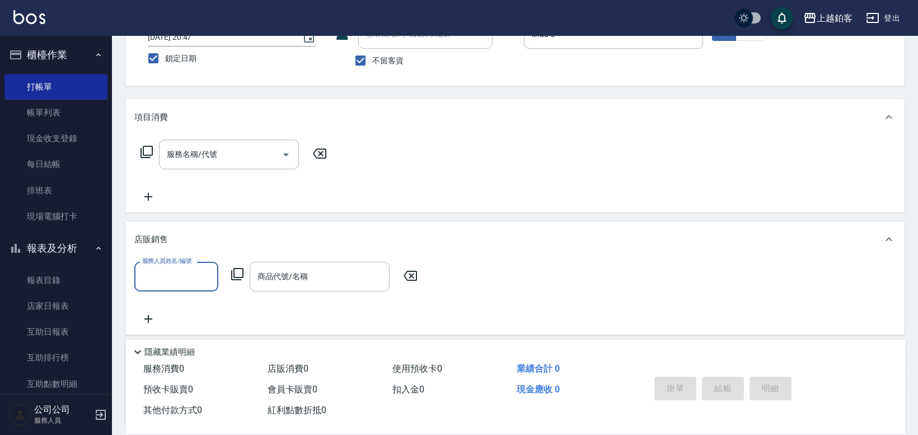
scroll to position [0, 0]
type input "linda-L"
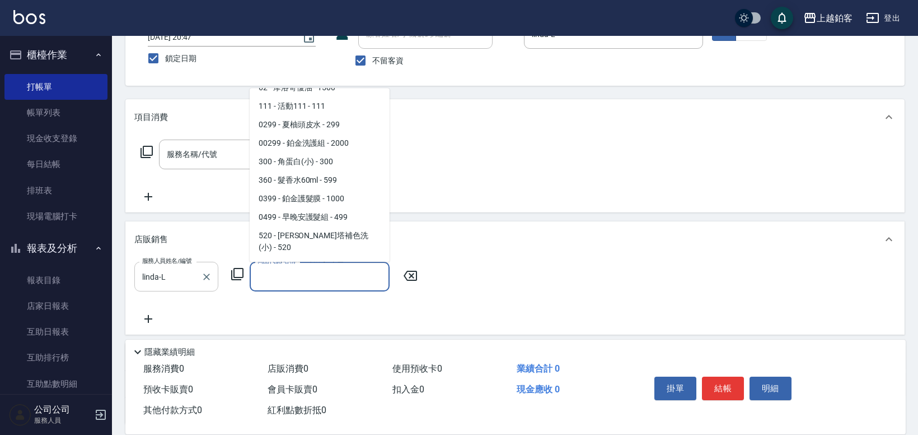
scroll to position [692, 0]
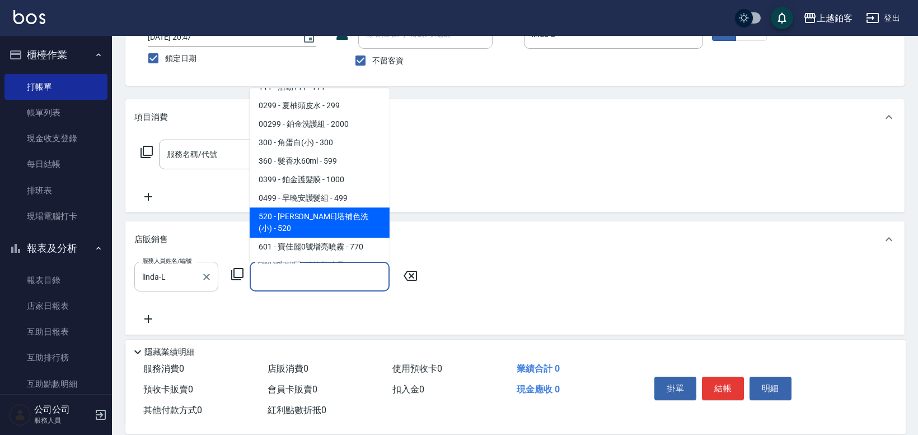
type input "[PERSON_NAME]塔補色洗(小)"
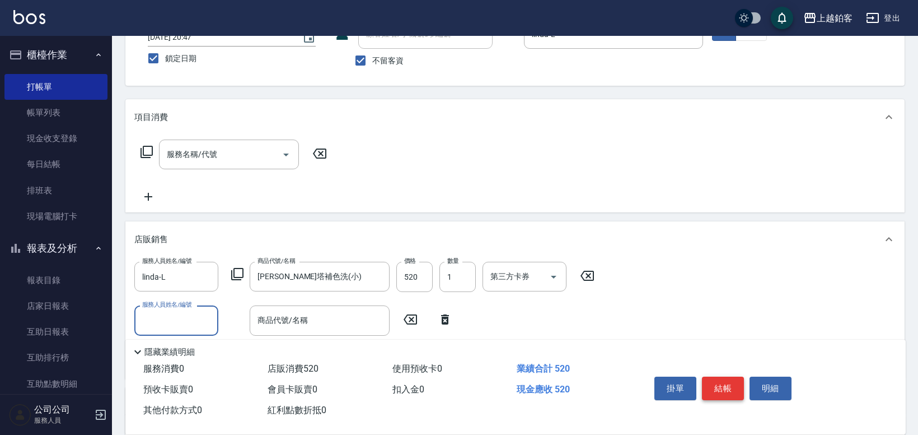
click at [737, 381] on button "結帳" at bounding box center [723, 388] width 42 height 24
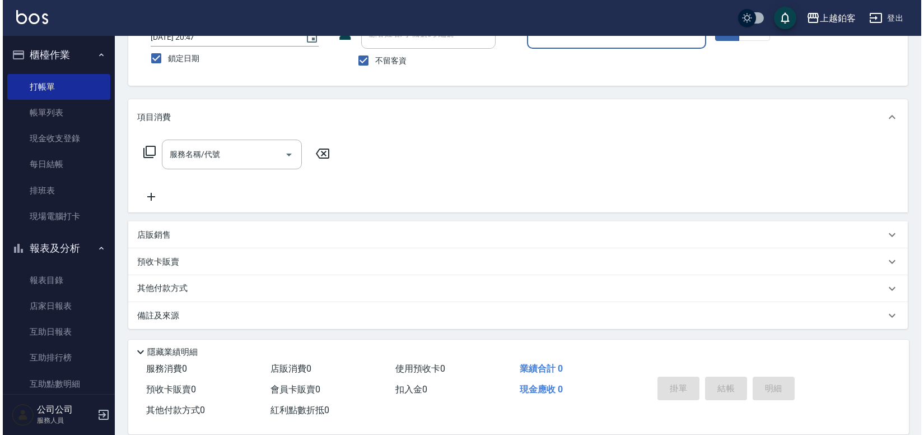
scroll to position [0, 0]
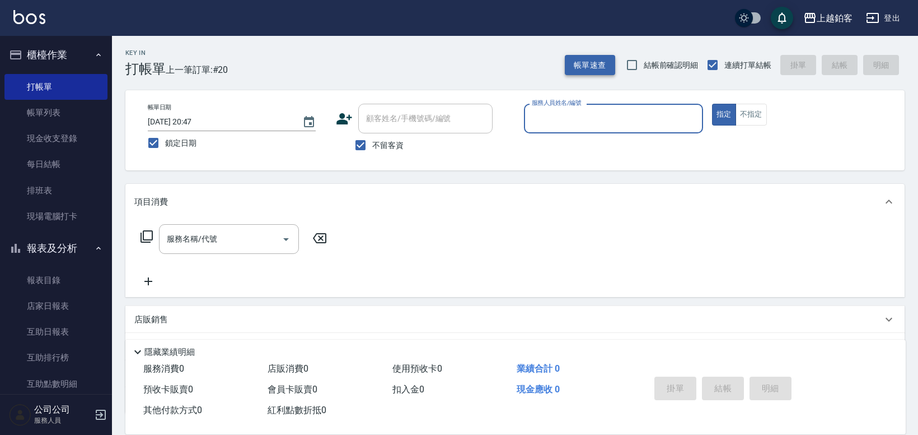
click at [589, 74] on button "帳單速查" at bounding box center [590, 65] width 50 height 21
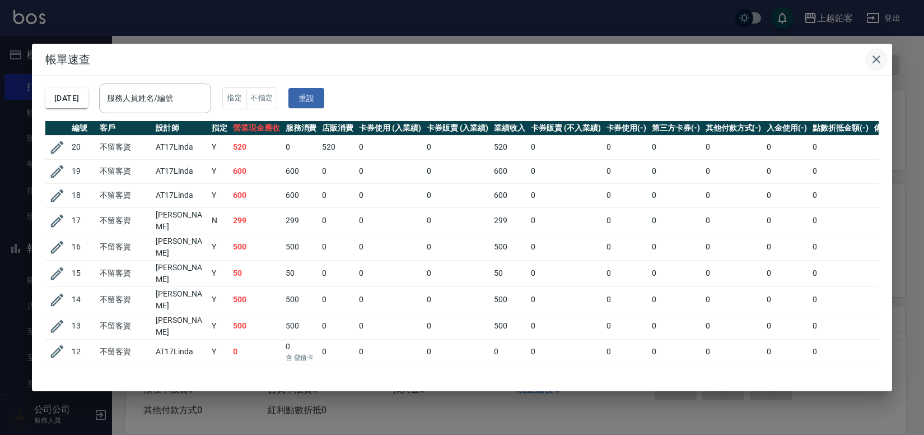
click at [878, 60] on icon "button" at bounding box center [876, 59] width 8 height 8
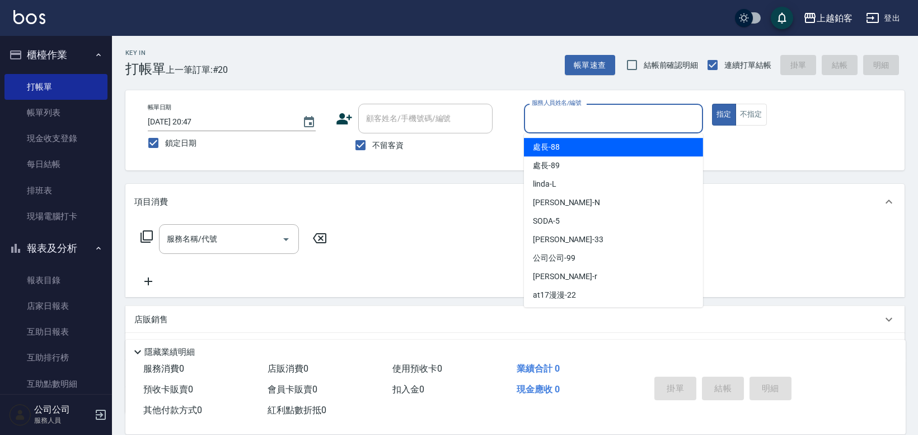
click at [675, 126] on input "服務人員姓名/編號" at bounding box center [613, 119] width 169 height 20
type input "linda-L"
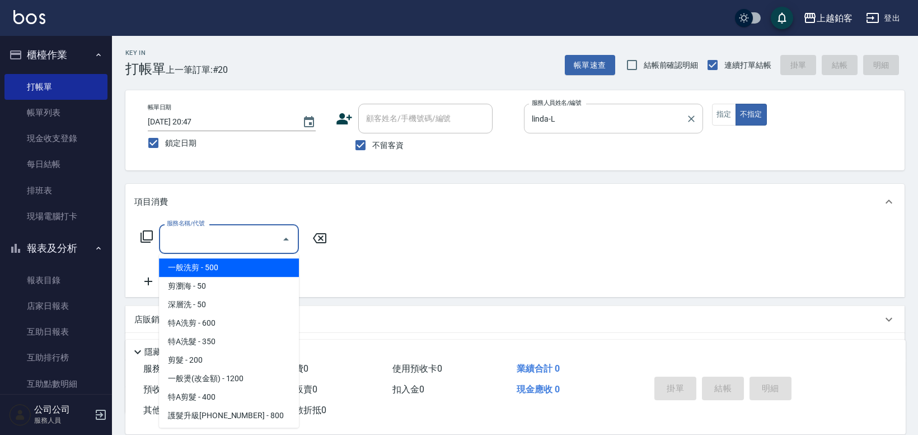
type input "一般洗剪(5)"
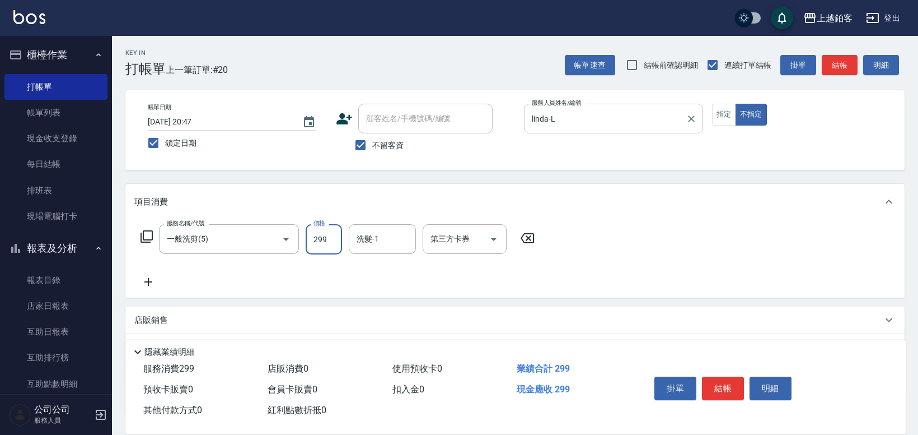
type input "299"
click at [405, 238] on input "洗髮-1" at bounding box center [382, 239] width 57 height 20
type input "哲南-44"
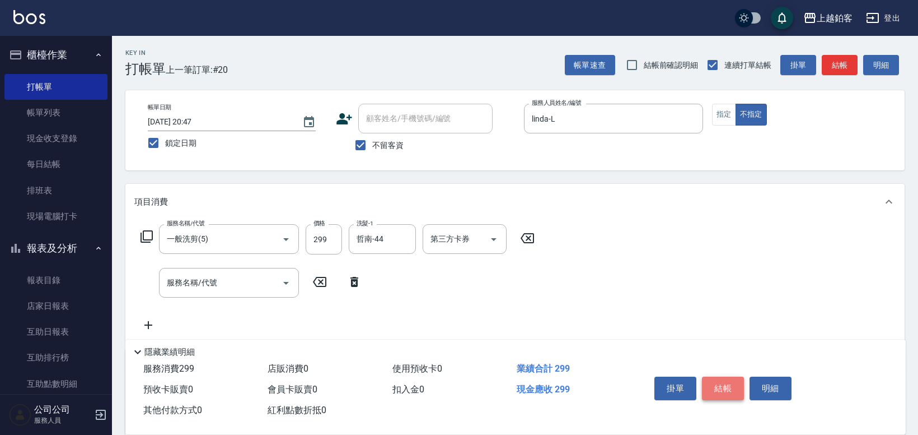
click at [715, 381] on button "結帳" at bounding box center [723, 388] width 42 height 24
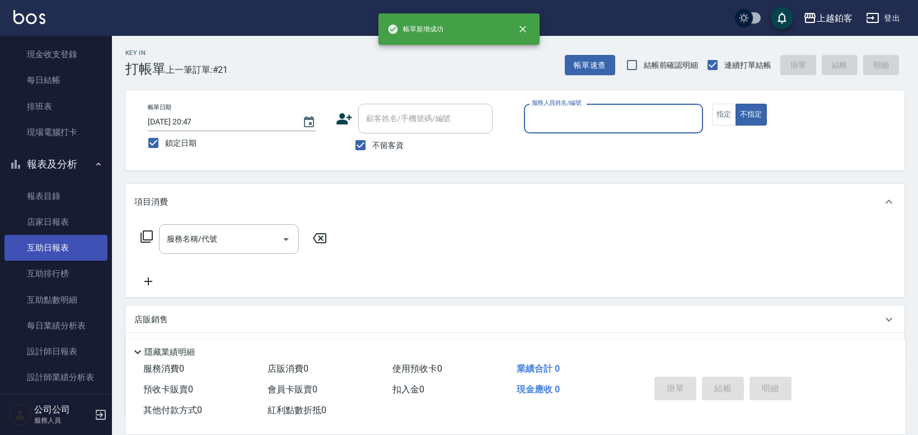
scroll to position [85, 0]
click at [73, 244] on link "互助日報表" at bounding box center [55, 247] width 103 height 26
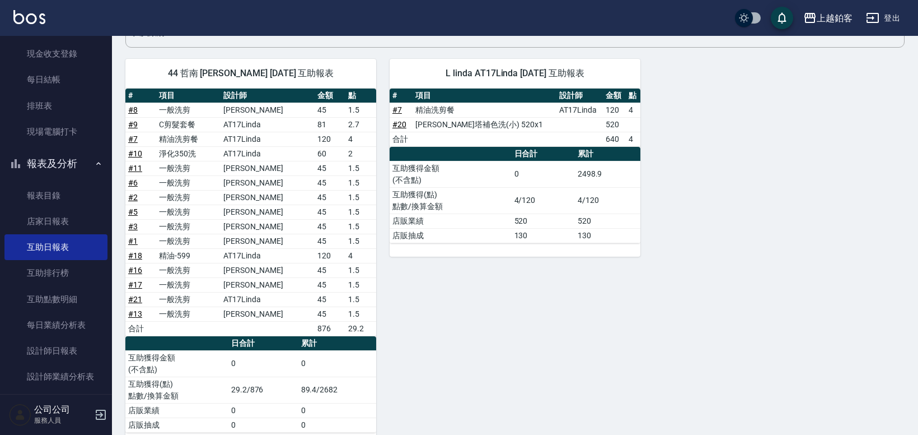
scroll to position [129, 0]
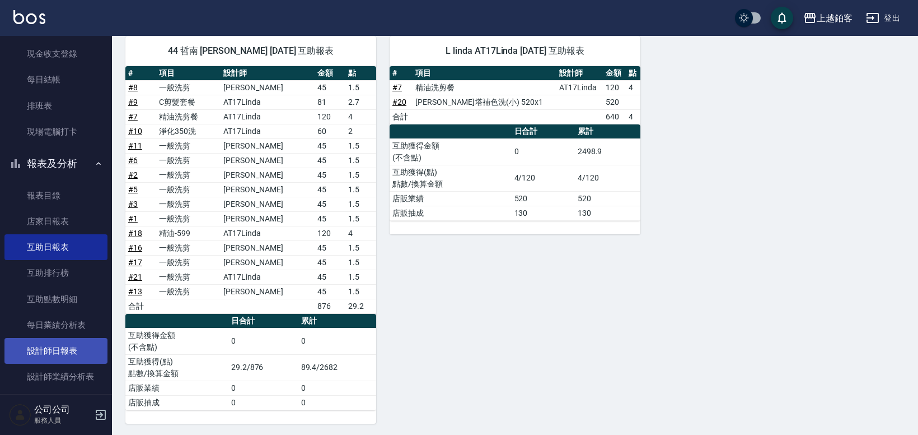
drag, startPoint x: 67, startPoint y: 342, endPoint x: 75, endPoint y: 342, distance: 7.8
click at [67, 342] on link "設計師日報表" at bounding box center [55, 351] width 103 height 26
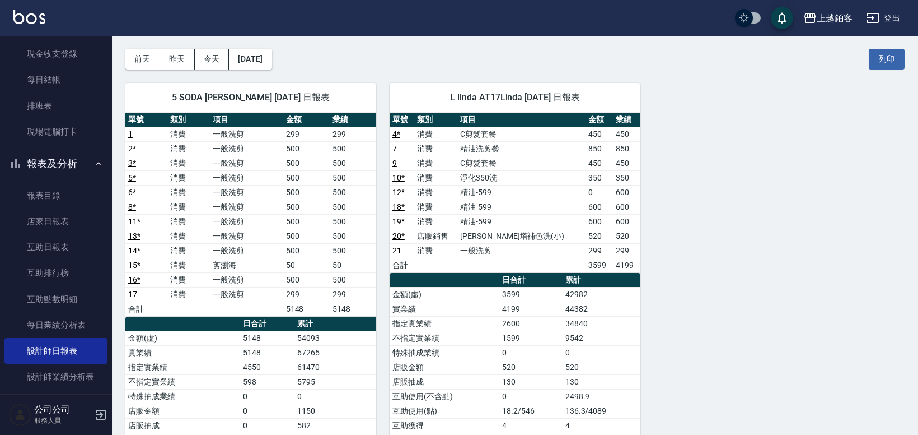
scroll to position [44, 0]
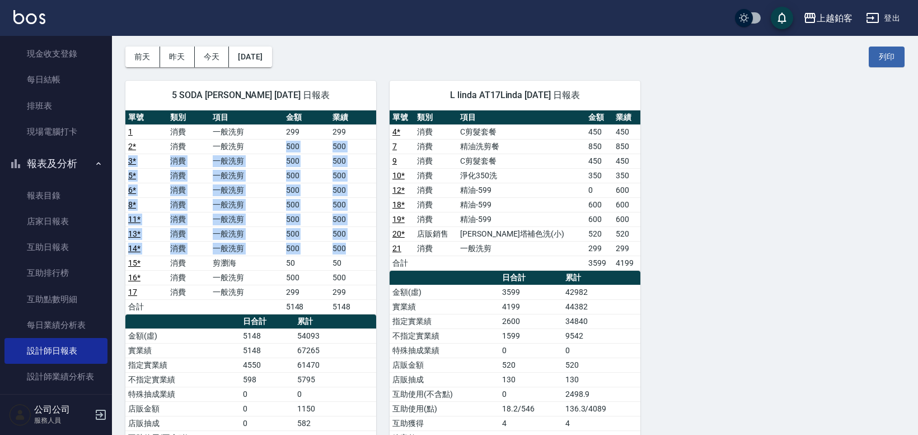
drag, startPoint x: 276, startPoint y: 144, endPoint x: 351, endPoint y: 249, distance: 128.8
click at [351, 249] on tbody "1 消費 一般洗剪 299 299 2 * 消費 一般洗剪 500 500 3 * 消費 一般洗剪 500 500 5 * 消費 一般洗剪 500 500 6…" at bounding box center [250, 218] width 251 height 189
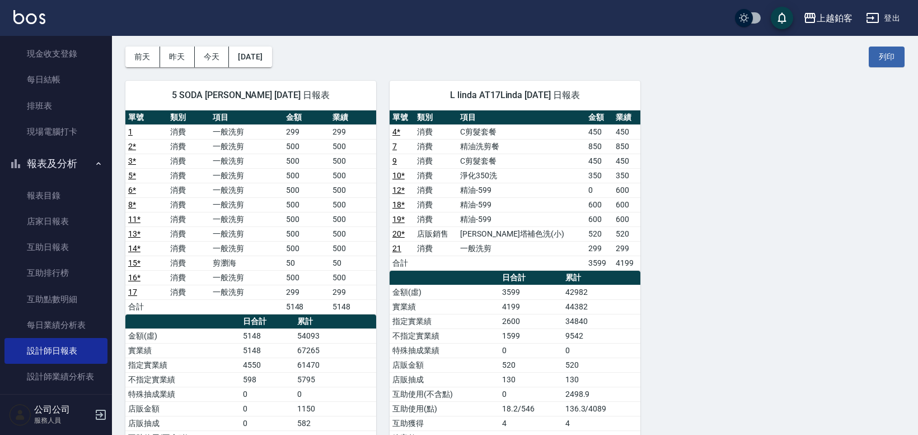
click at [346, 72] on div "5 SODA [PERSON_NAME] [DATE] 日報表 單號 類別 項目 金額 業績 1 消費 一般洗剪 299 299 2 * 消費 一般洗剪 50…" at bounding box center [244, 321] width 264 height 508
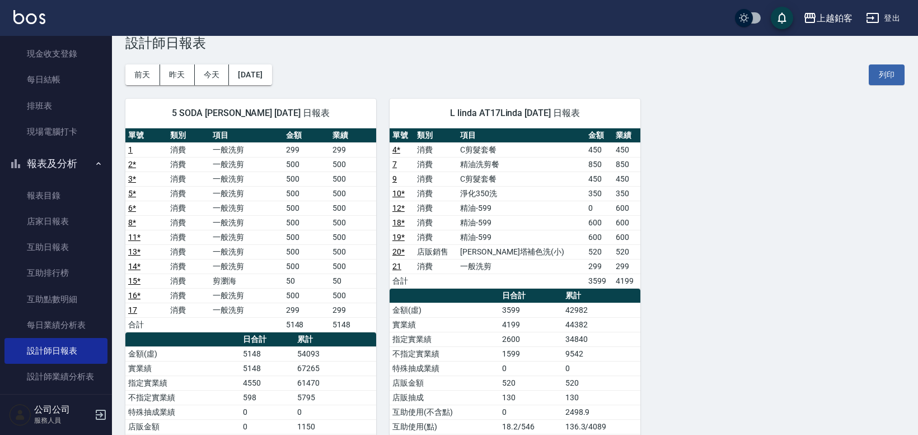
scroll to position [0, 0]
